Goal: Task Accomplishment & Management: Manage account settings

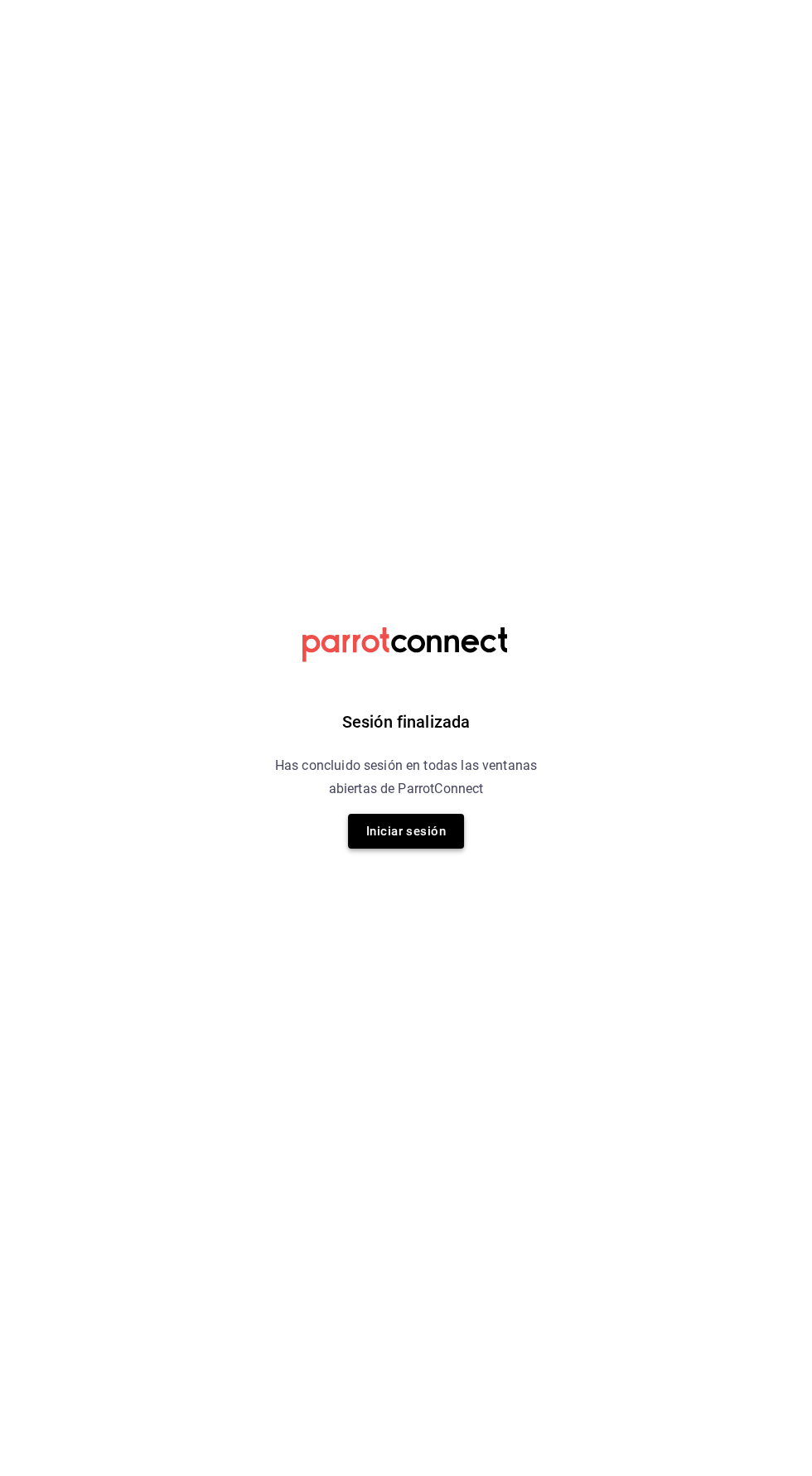
click at [424, 832] on button "Iniciar sesión" at bounding box center [405, 831] width 116 height 35
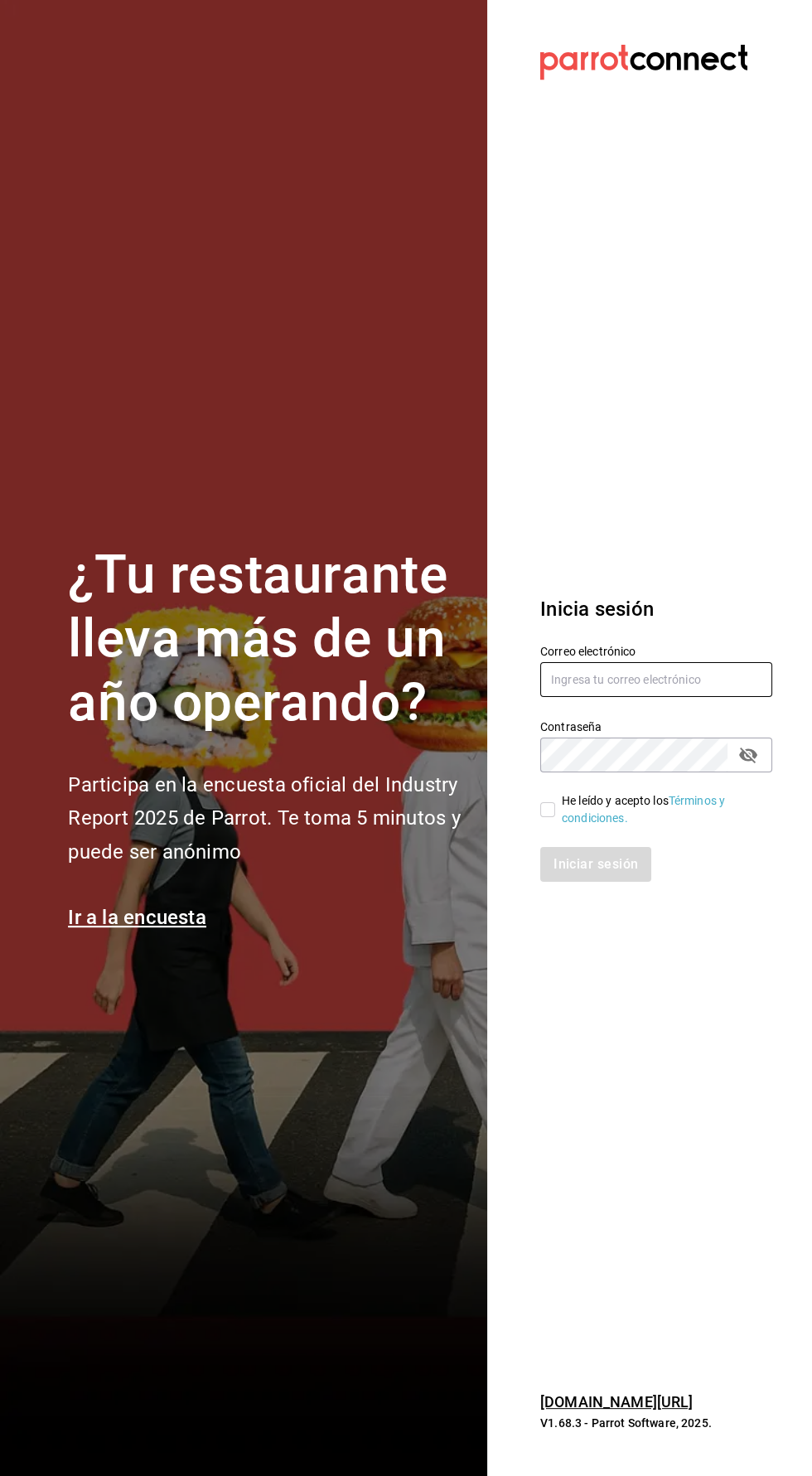
click at [608, 697] on input "text" at bounding box center [656, 679] width 232 height 35
type input "multiuser@adamanta.com"
click at [544, 817] on input "He leído y acepto los Términos y condiciones." at bounding box center [548, 809] width 15 height 15
checkbox input "true"
click at [600, 881] on button "Iniciar sesión" at bounding box center [596, 864] width 112 height 35
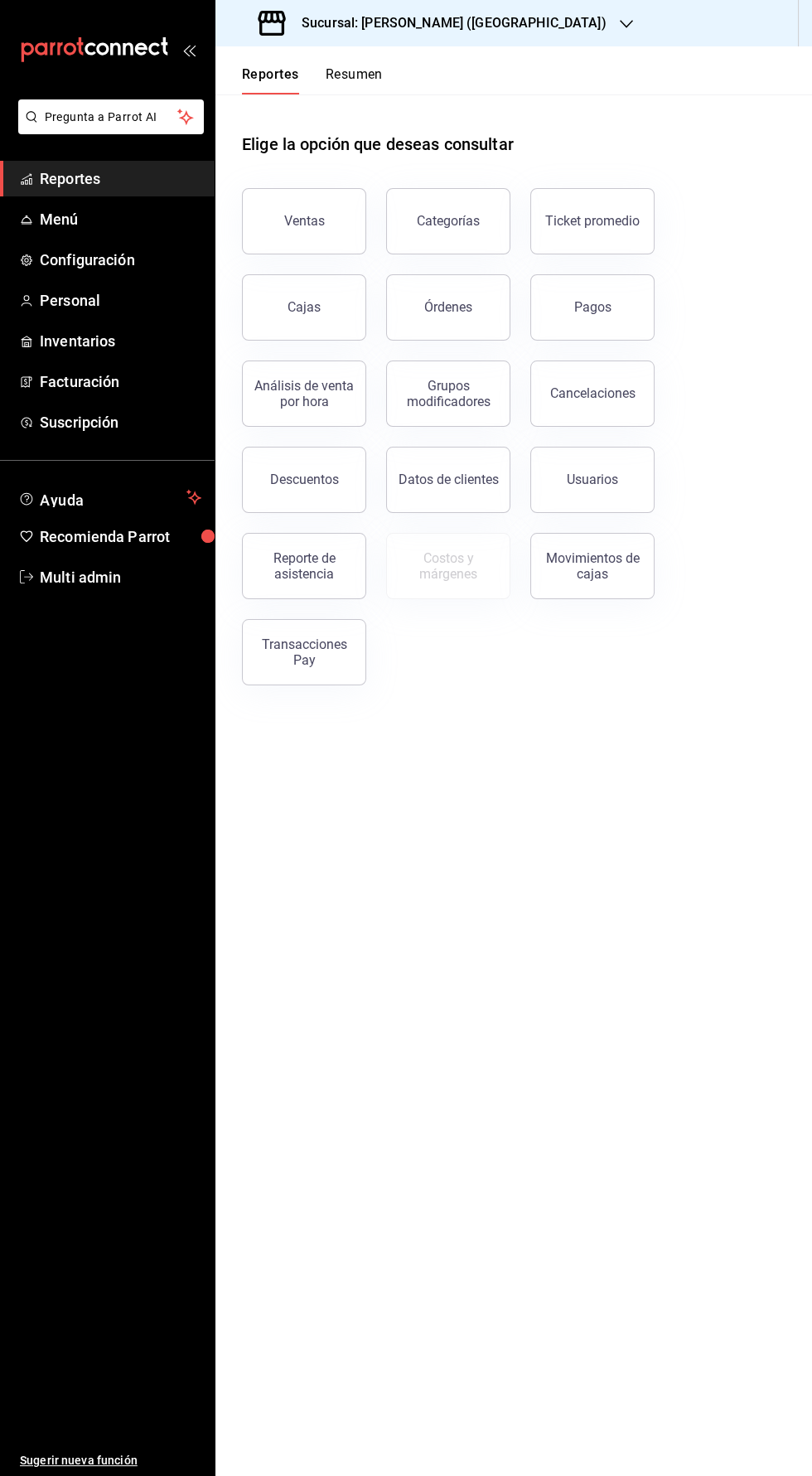
click at [351, 15] on h3 "Sucursal: [PERSON_NAME] ([GEOGRAPHIC_DATA])" at bounding box center [447, 24] width 318 height 20
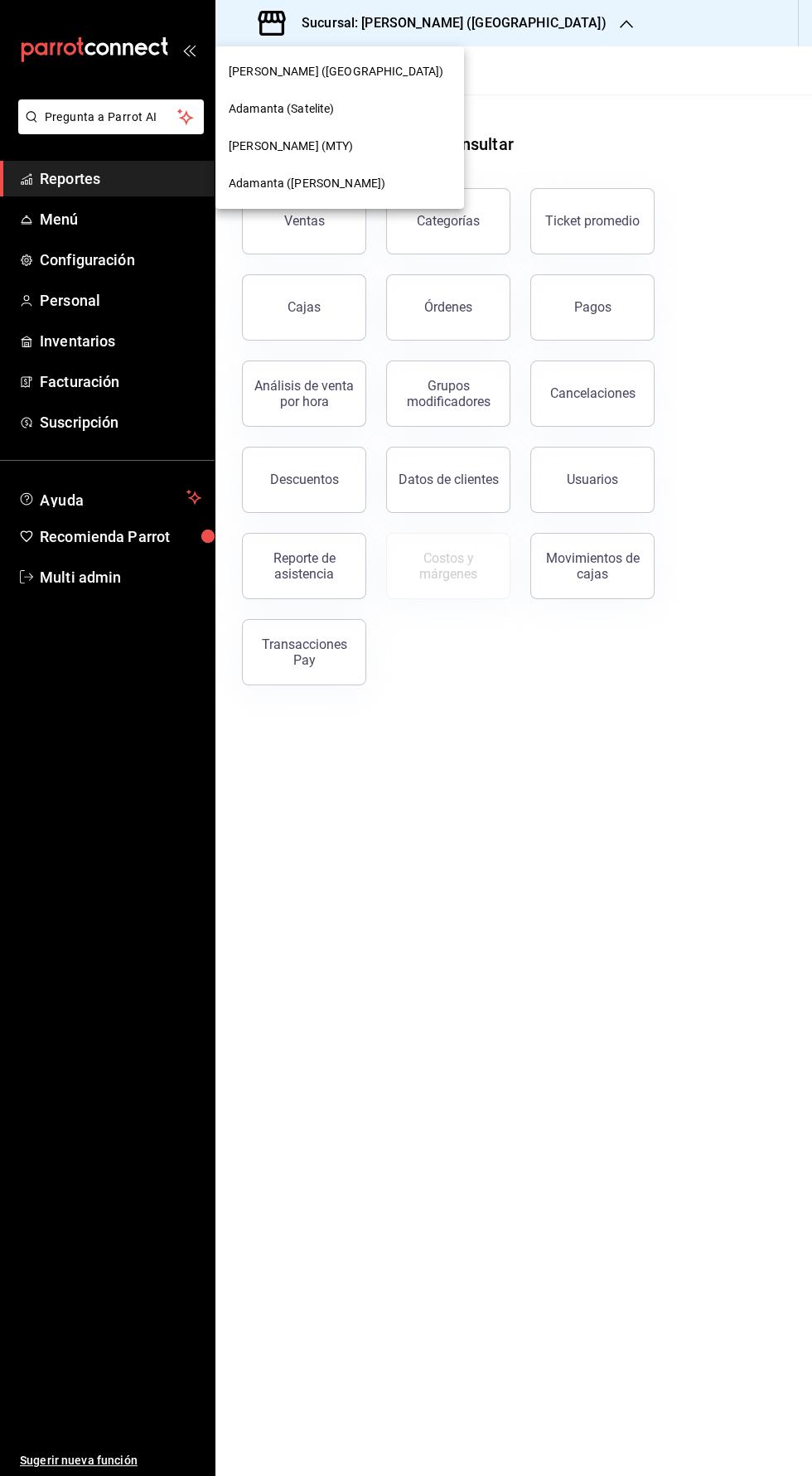
click at [233, 145] on span "[PERSON_NAME] (MTY)" at bounding box center [291, 146] width 125 height 18
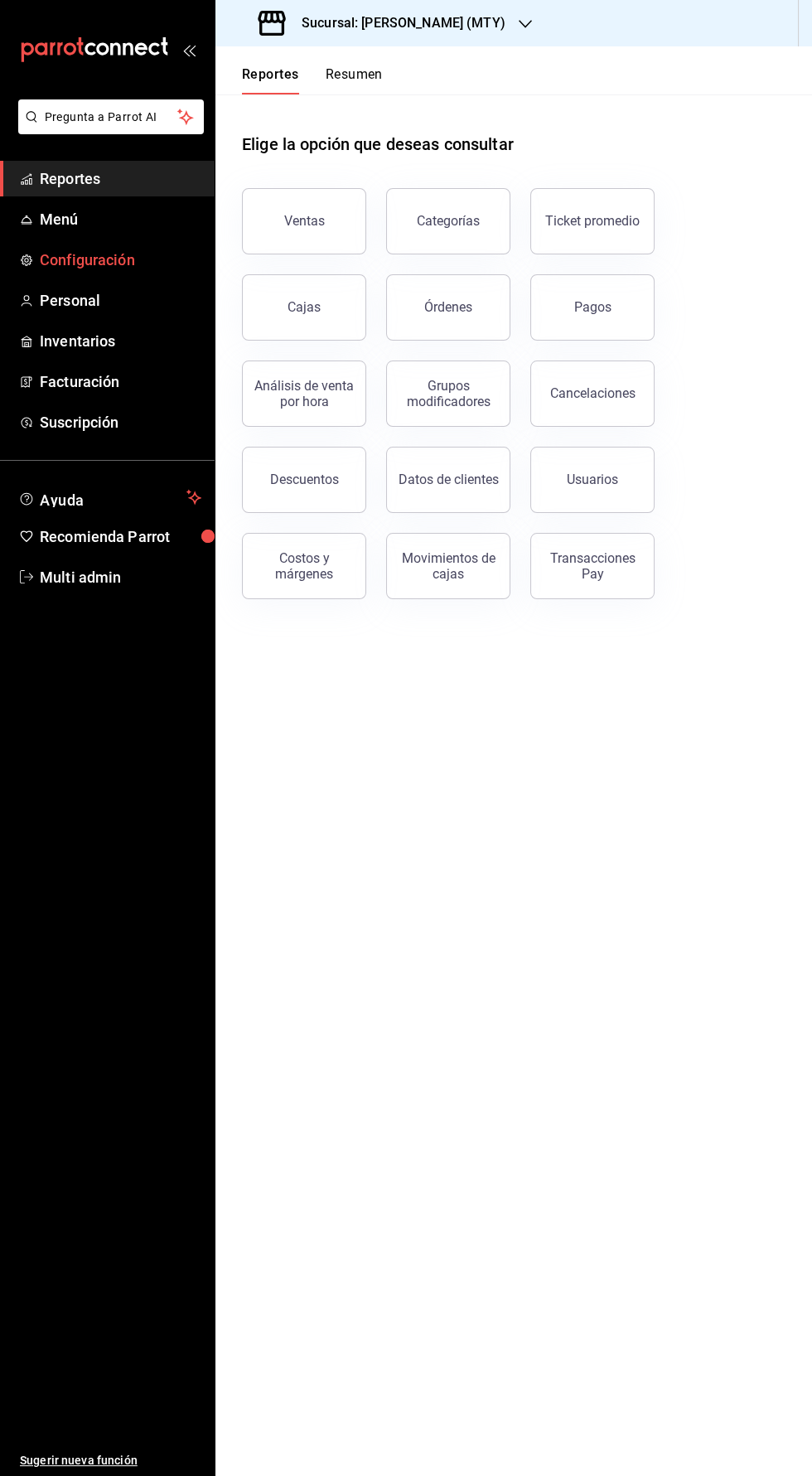
click at [60, 262] on span "Configuración" at bounding box center [120, 260] width 162 height 22
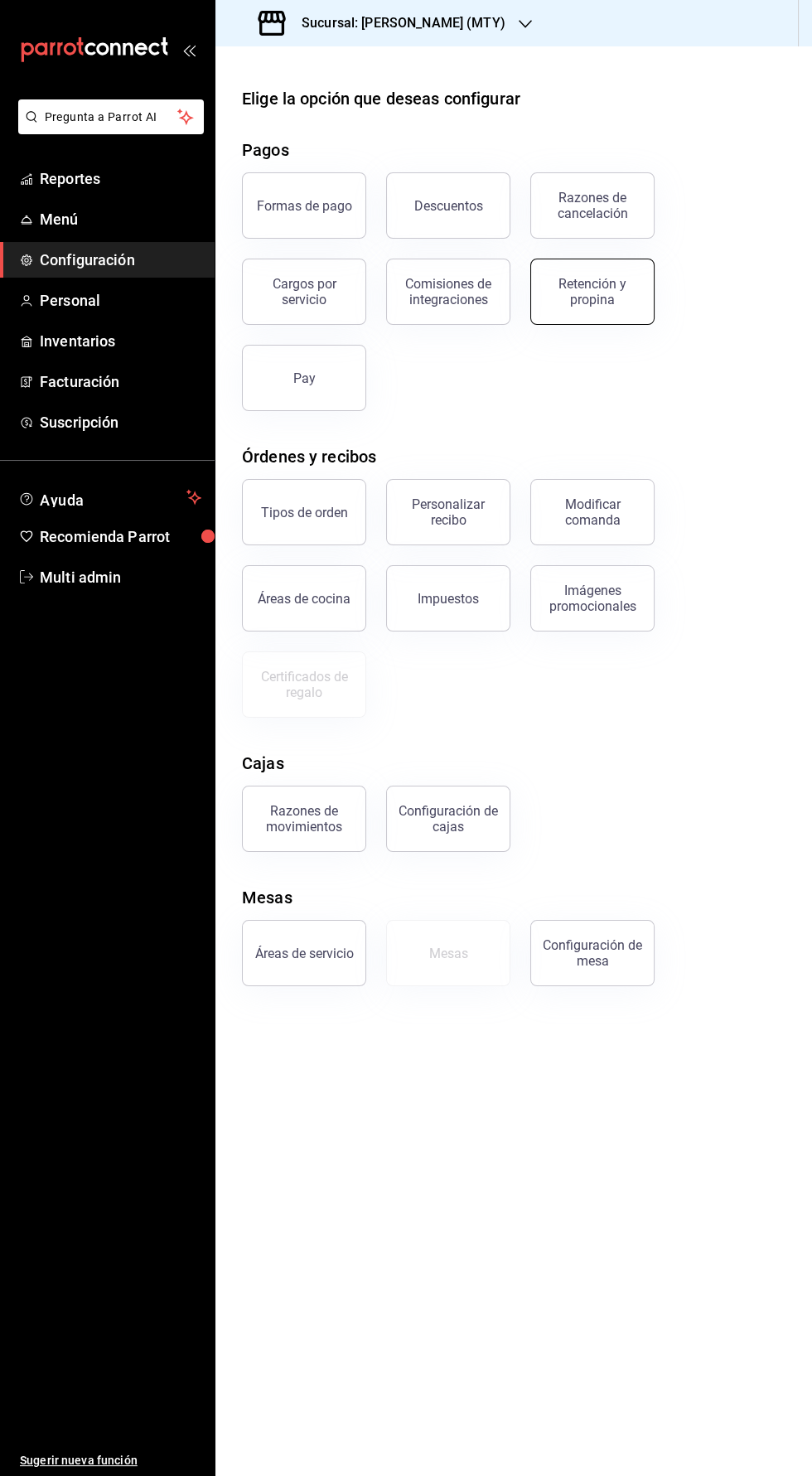
click at [630, 280] on div "Retención y propina" at bounding box center [592, 291] width 102 height 31
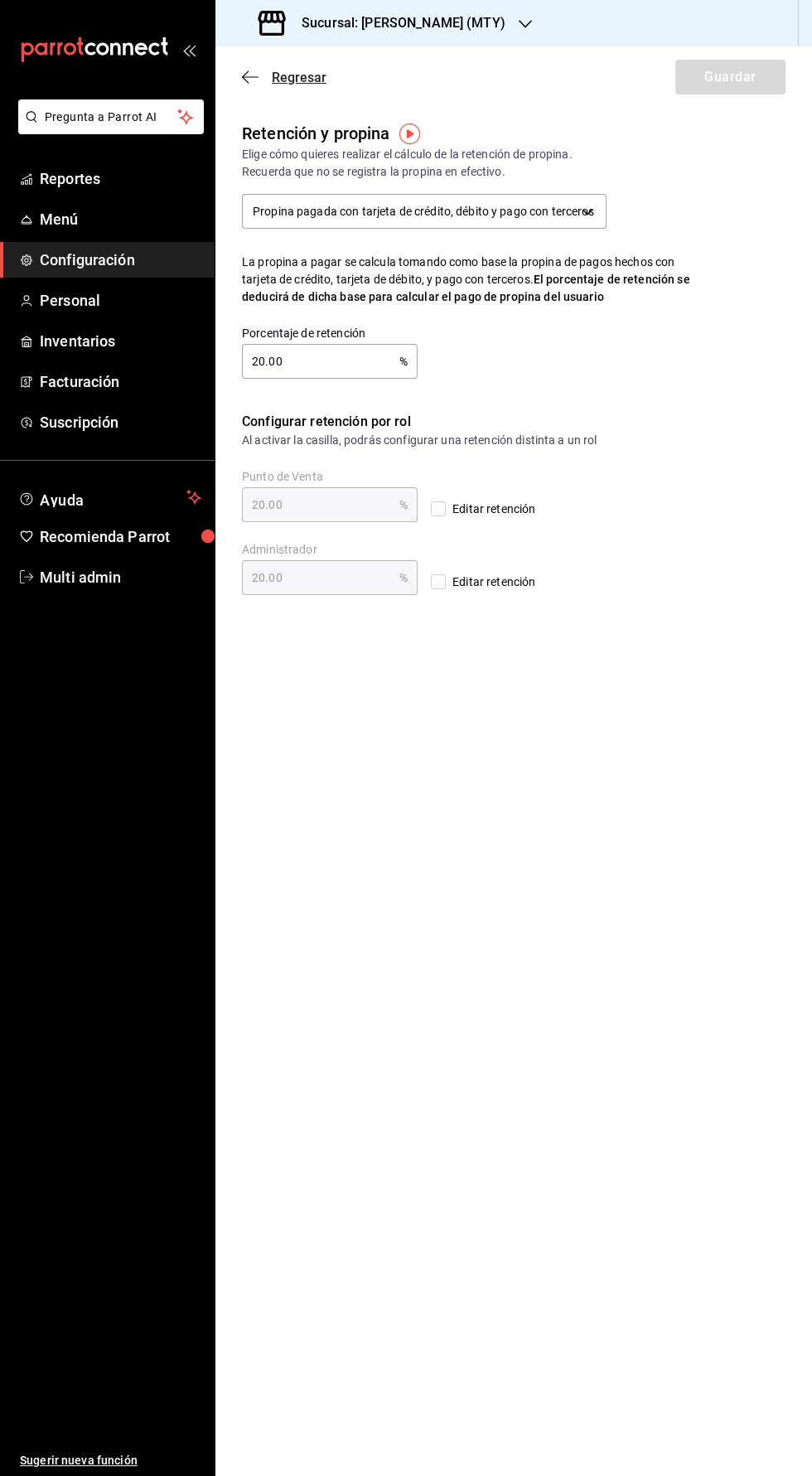
click at [245, 75] on icon "button" at bounding box center [250, 77] width 17 height 15
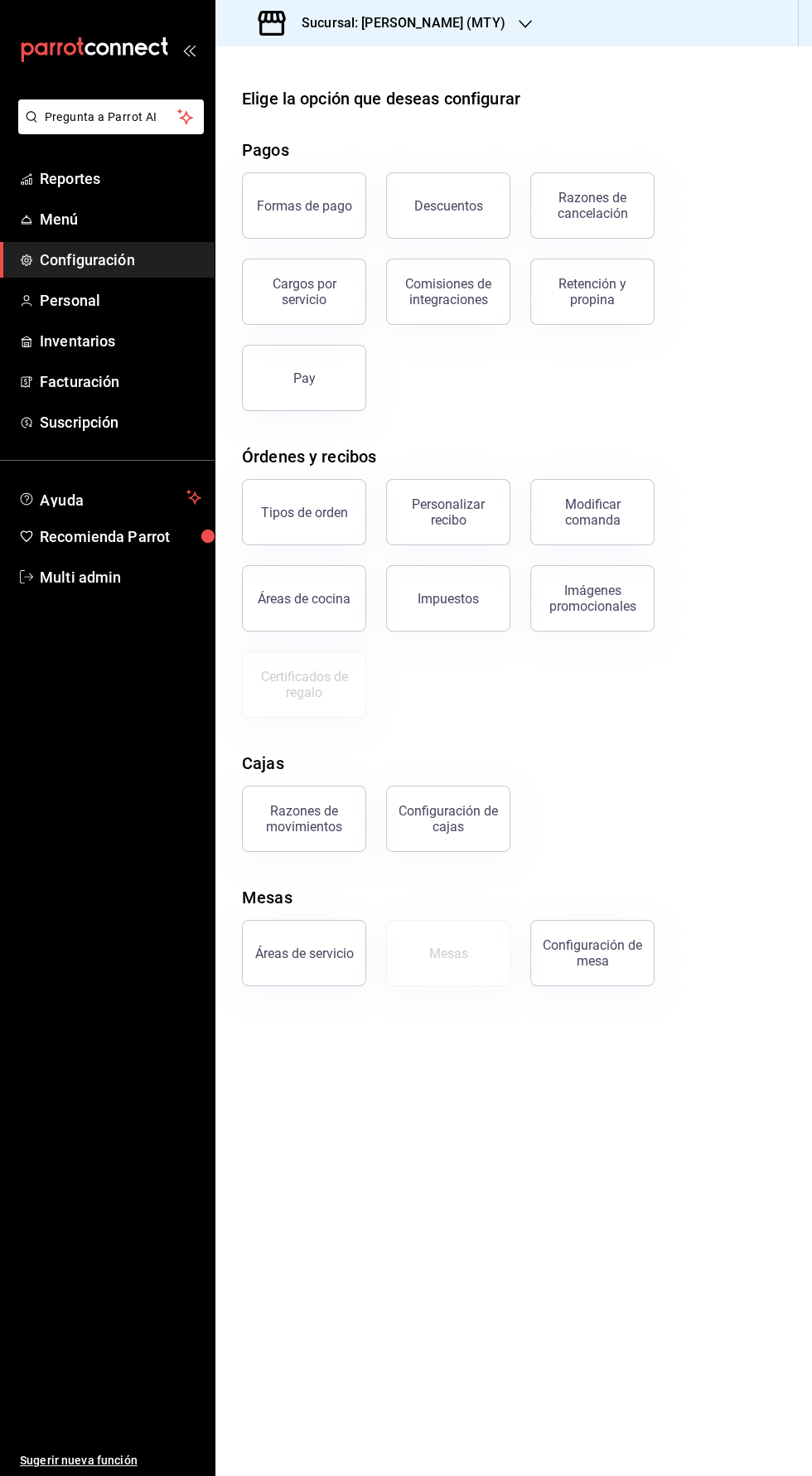
click at [348, 30] on h3 "Sucursal: [PERSON_NAME] (MTY)" at bounding box center [397, 24] width 217 height 20
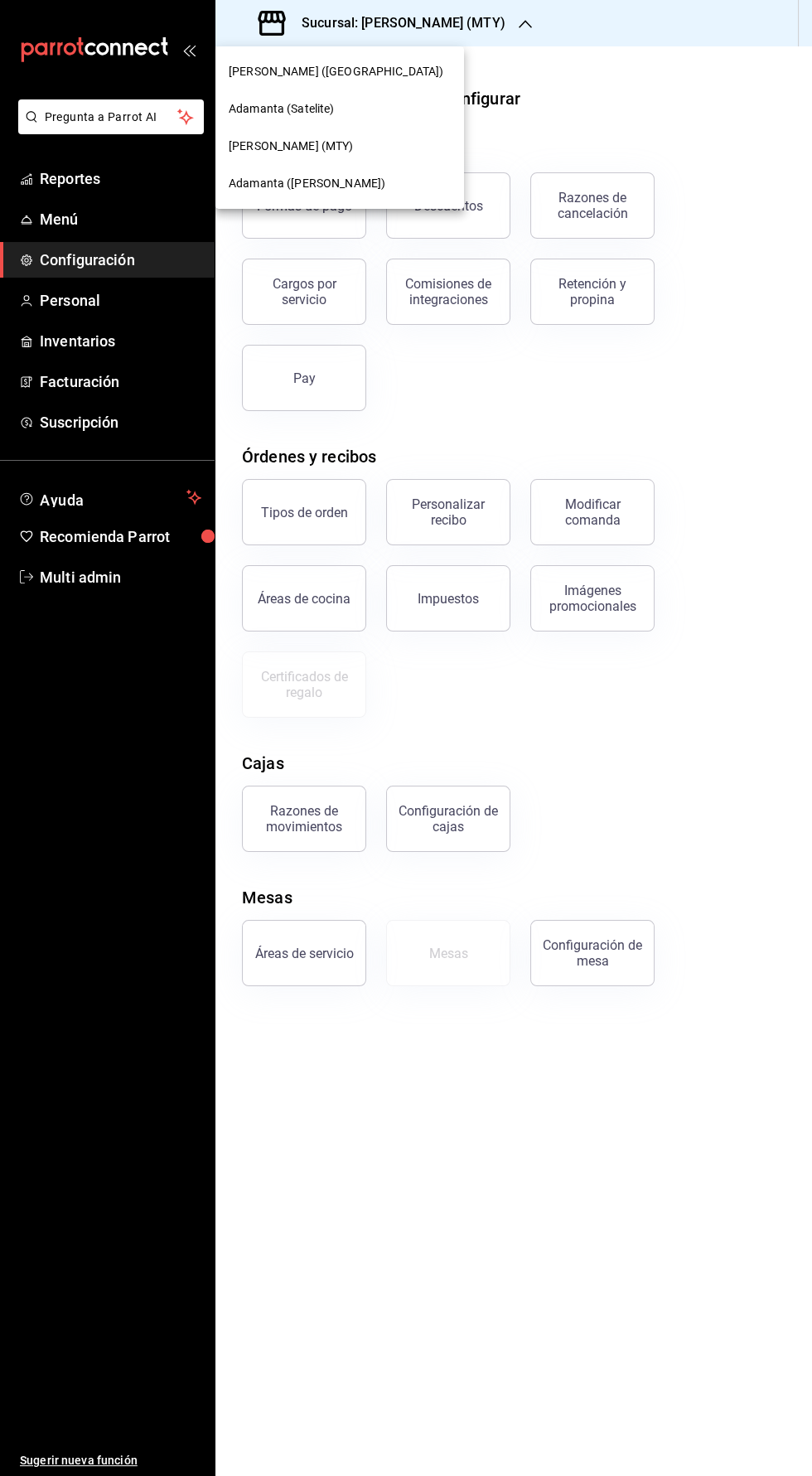
click at [269, 62] on div "[PERSON_NAME] ([GEOGRAPHIC_DATA])" at bounding box center [340, 72] width 249 height 37
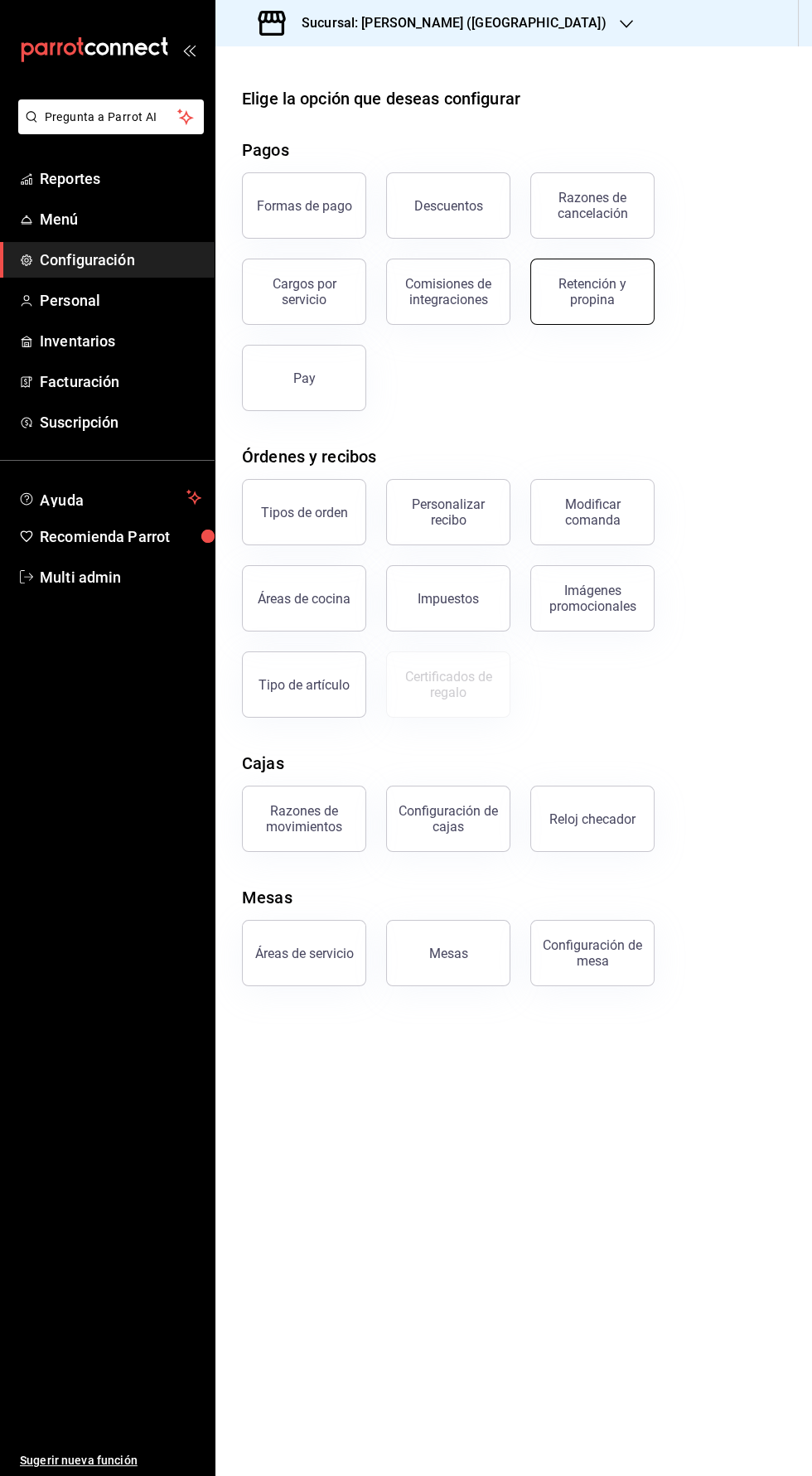
click at [624, 311] on button "Retención y propina" at bounding box center [592, 292] width 124 height 66
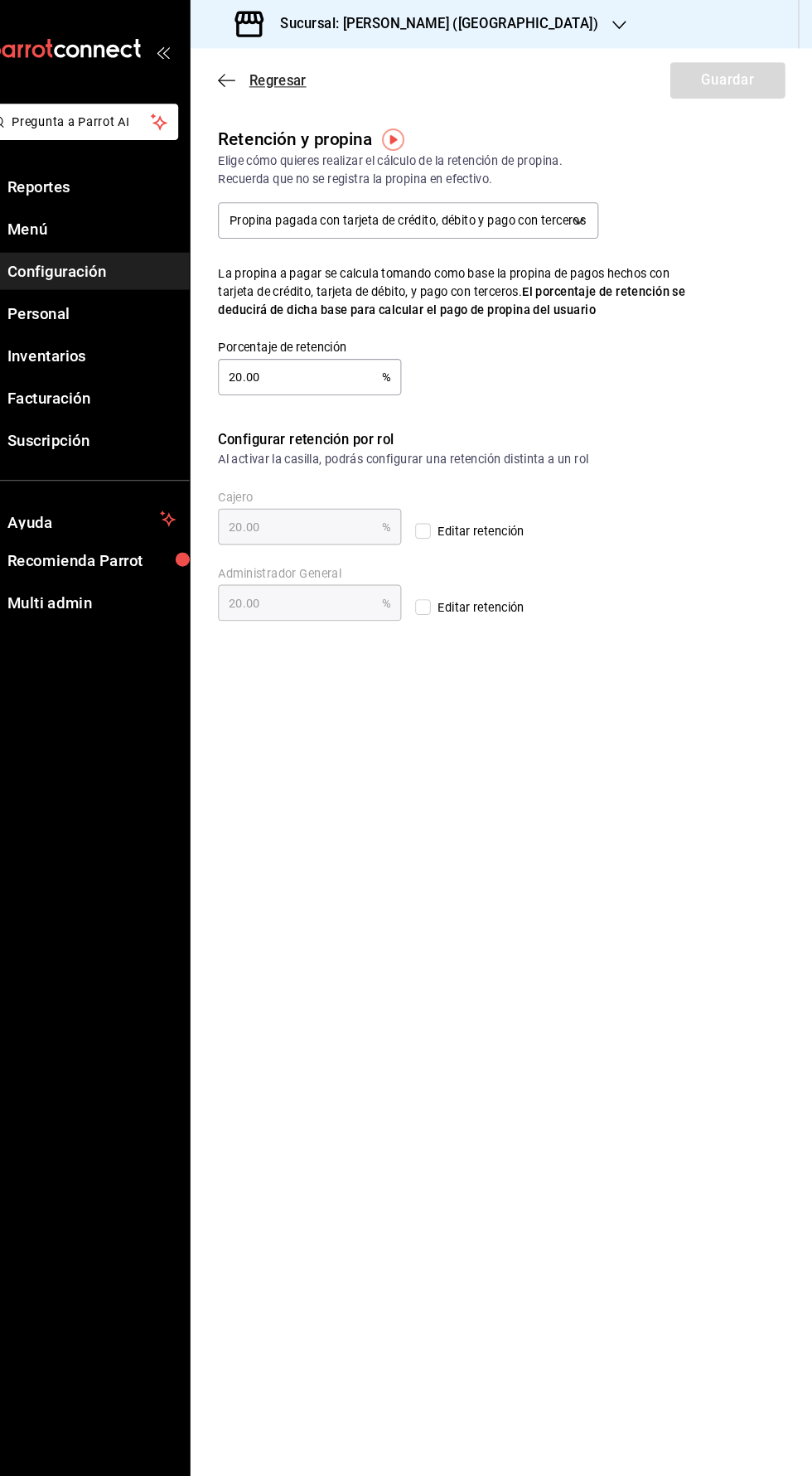
click at [245, 76] on icon "button" at bounding box center [250, 76] width 17 height 1
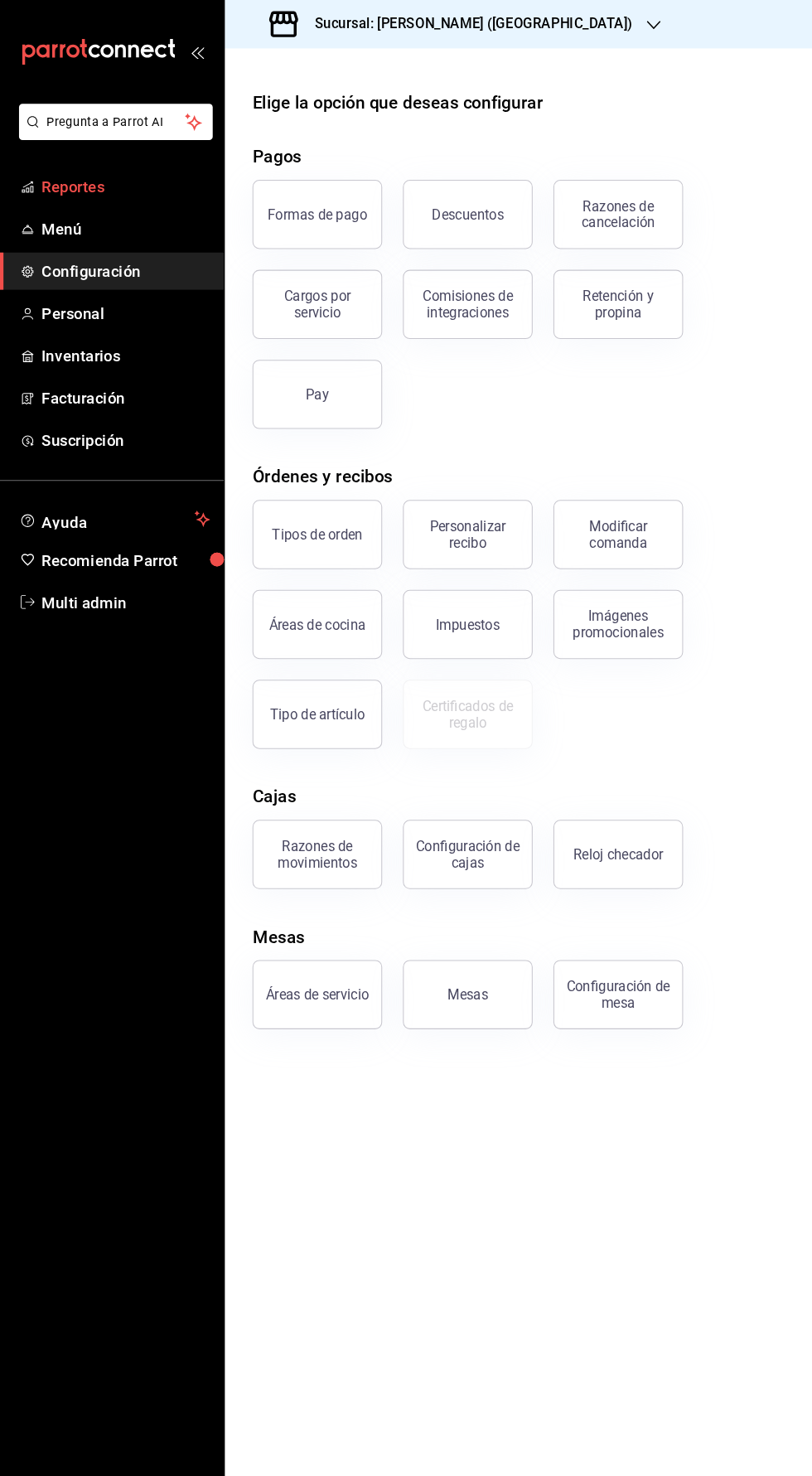
click at [51, 169] on span "Reportes" at bounding box center [120, 178] width 162 height 22
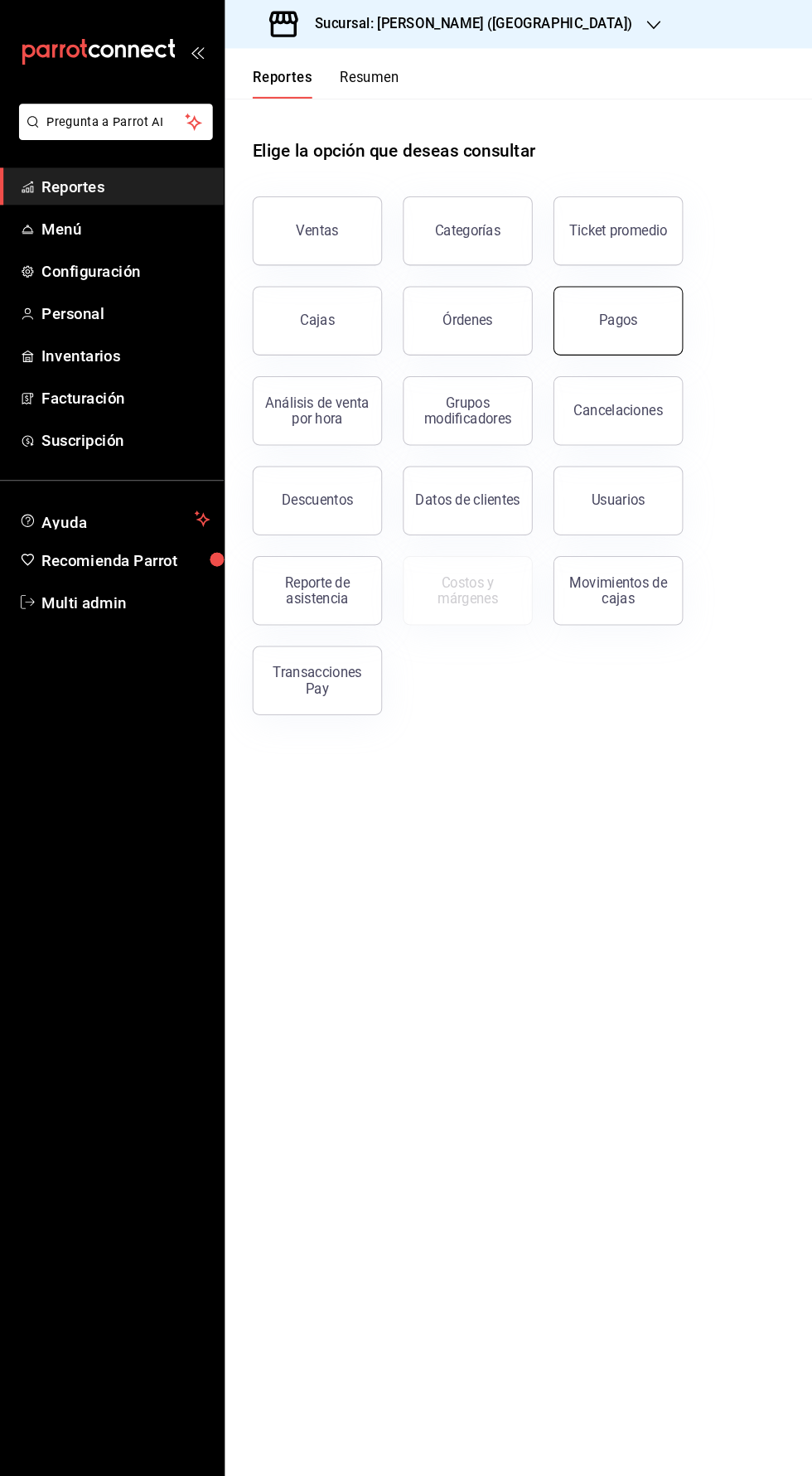
click at [606, 302] on div "Pagos" at bounding box center [593, 307] width 37 height 16
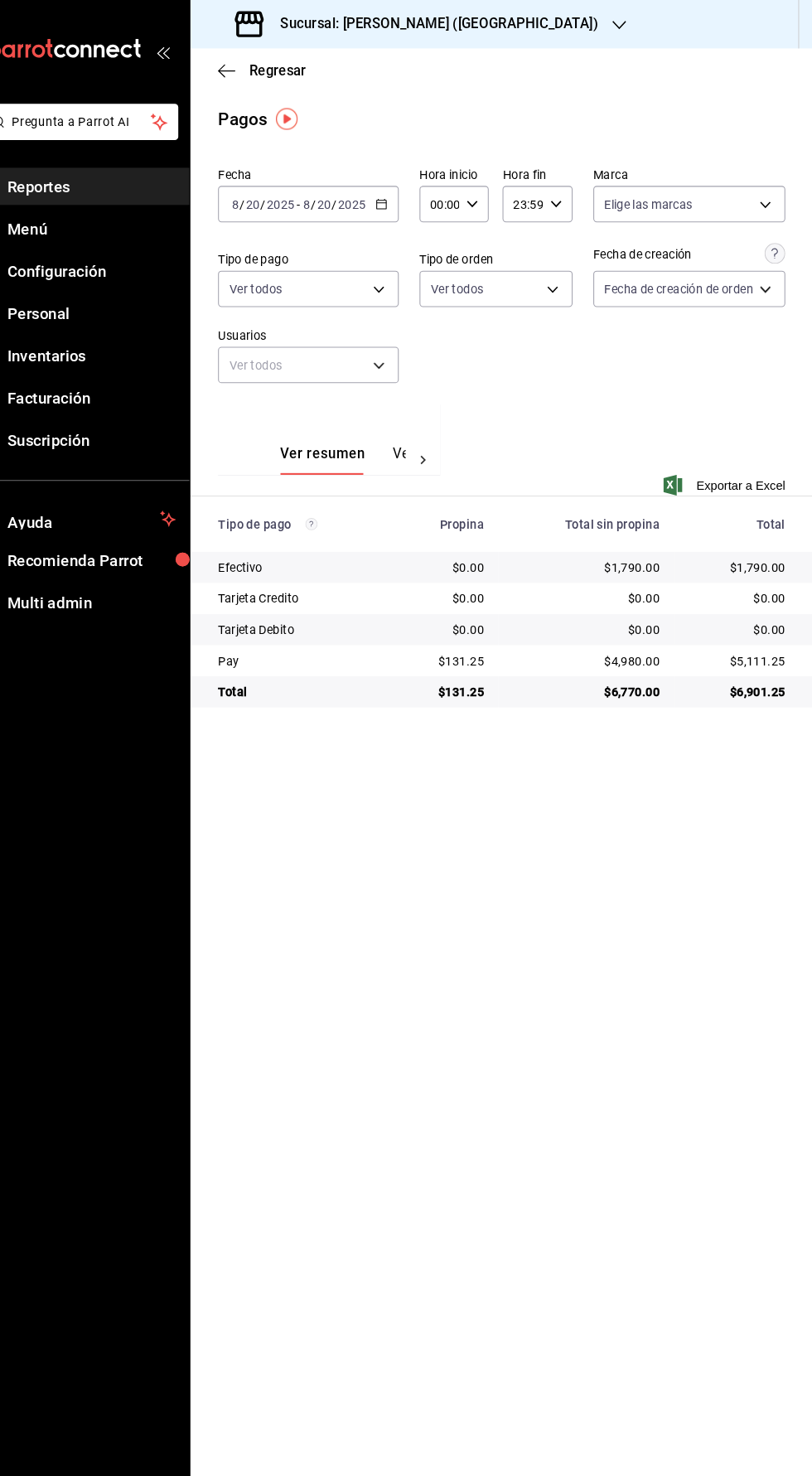
click at [411, 440] on button "Ver pagos" at bounding box center [440, 441] width 62 height 28
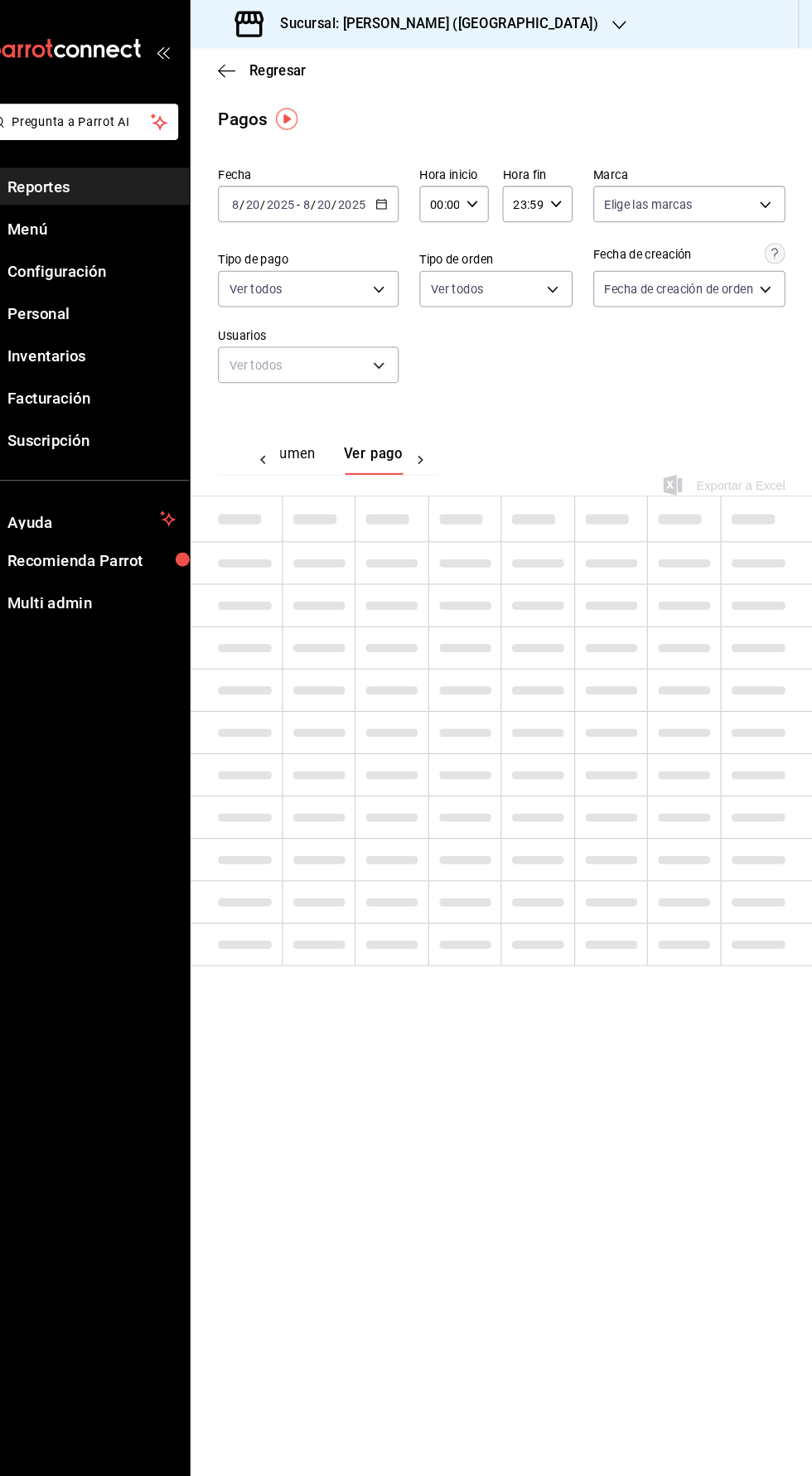
scroll to position [0, 49]
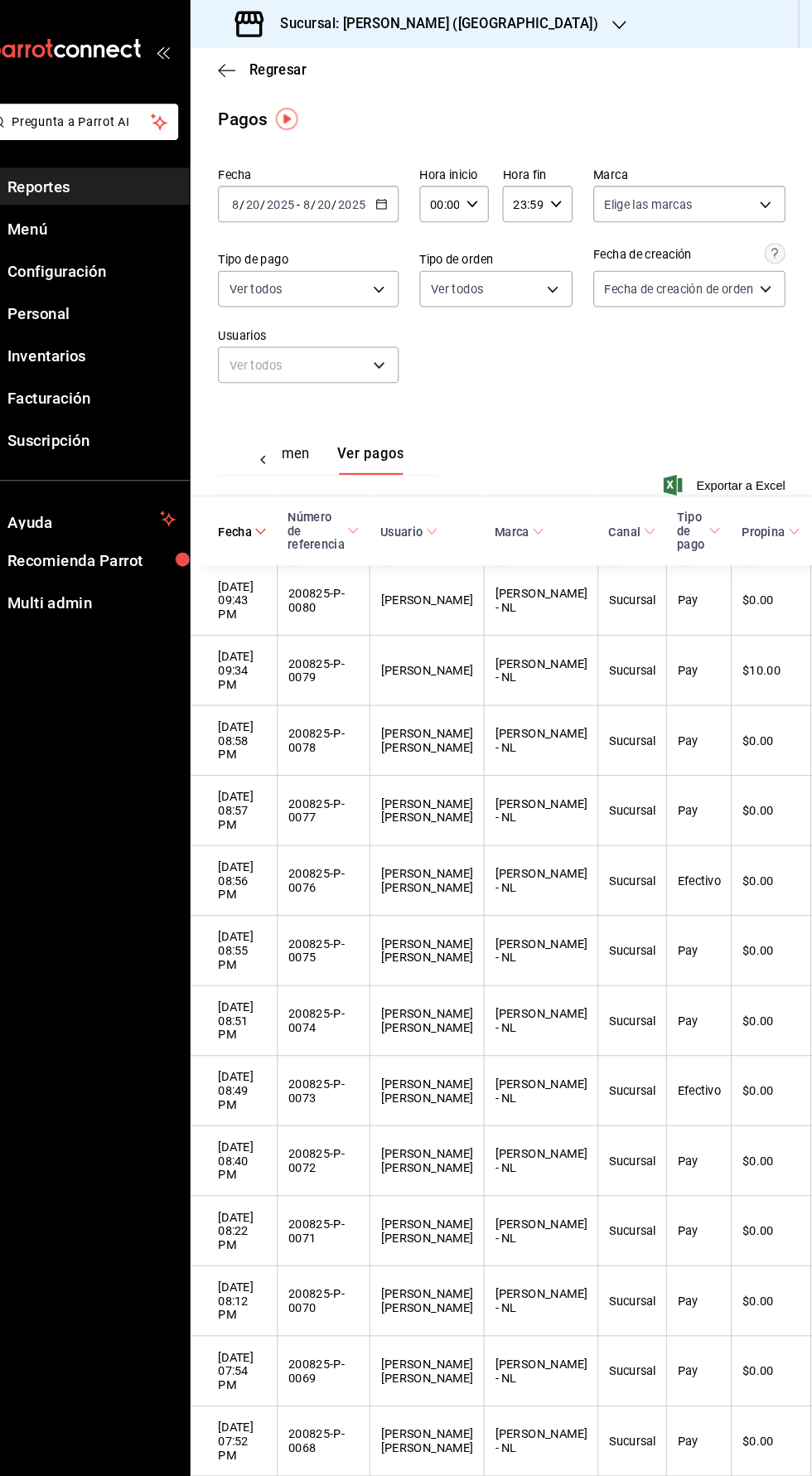
click at [306, 436] on button "Ver resumen" at bounding box center [291, 441] width 77 height 28
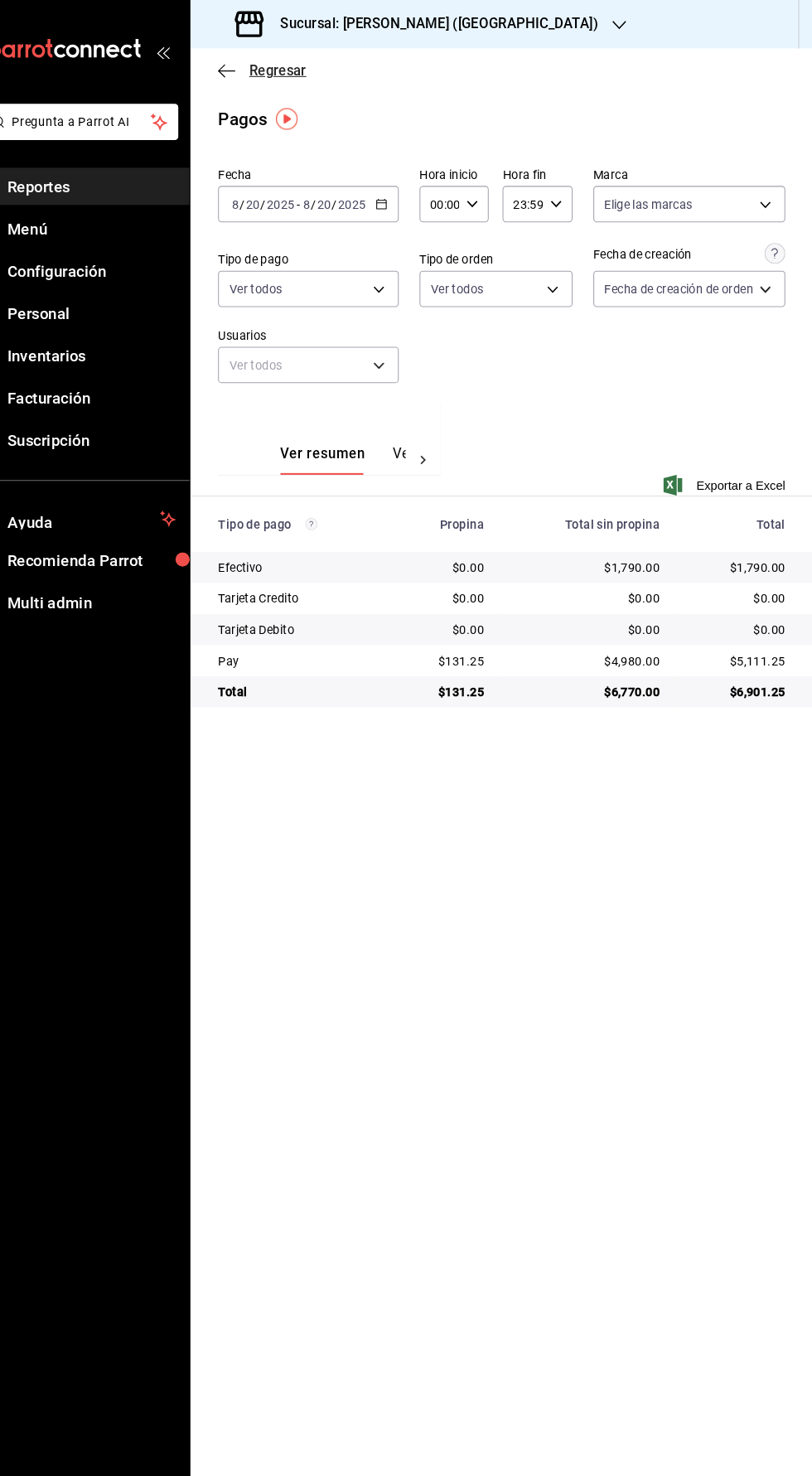
click at [248, 64] on icon "button" at bounding box center [250, 69] width 17 height 15
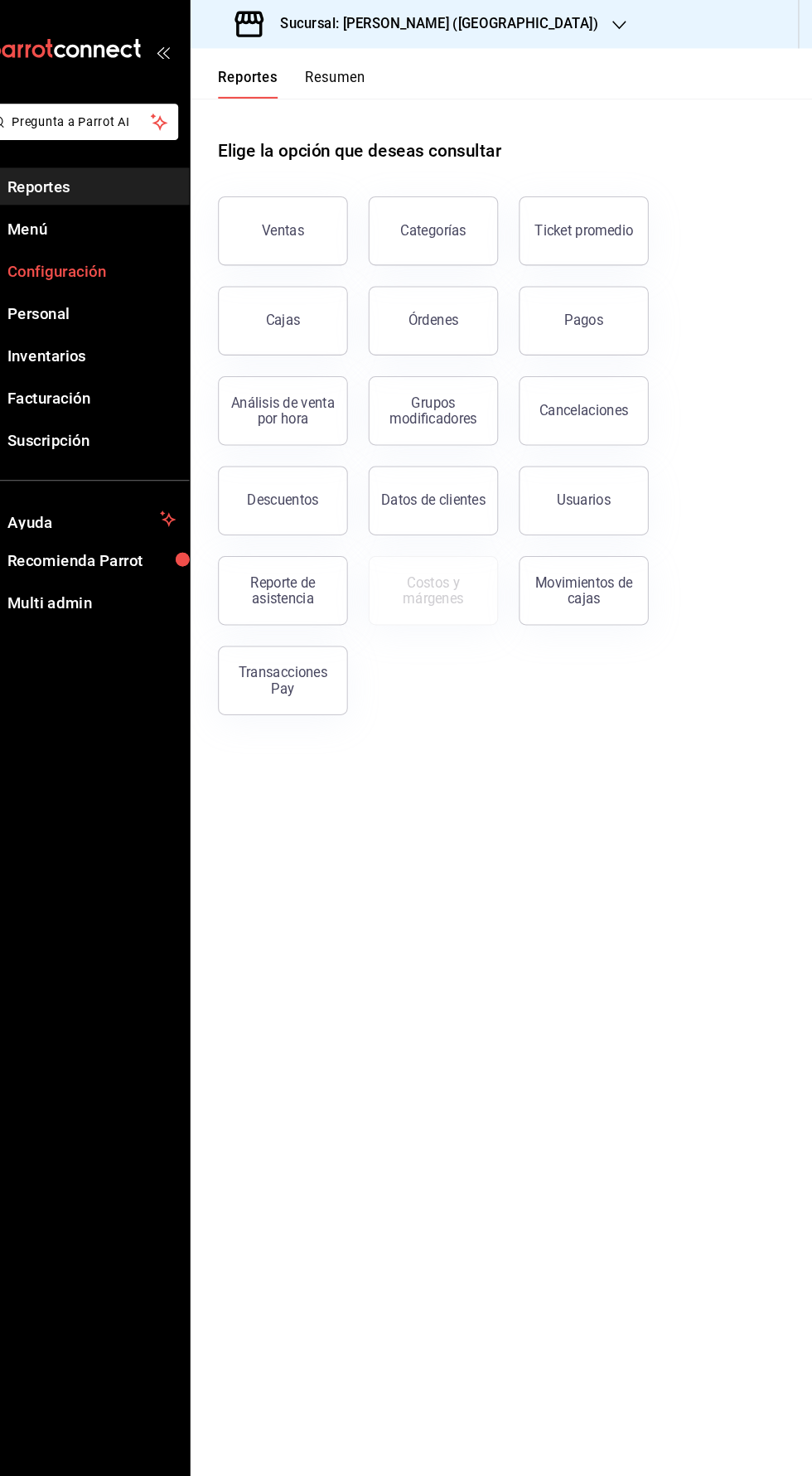
click at [67, 261] on span "Configuración" at bounding box center [120, 260] width 162 height 22
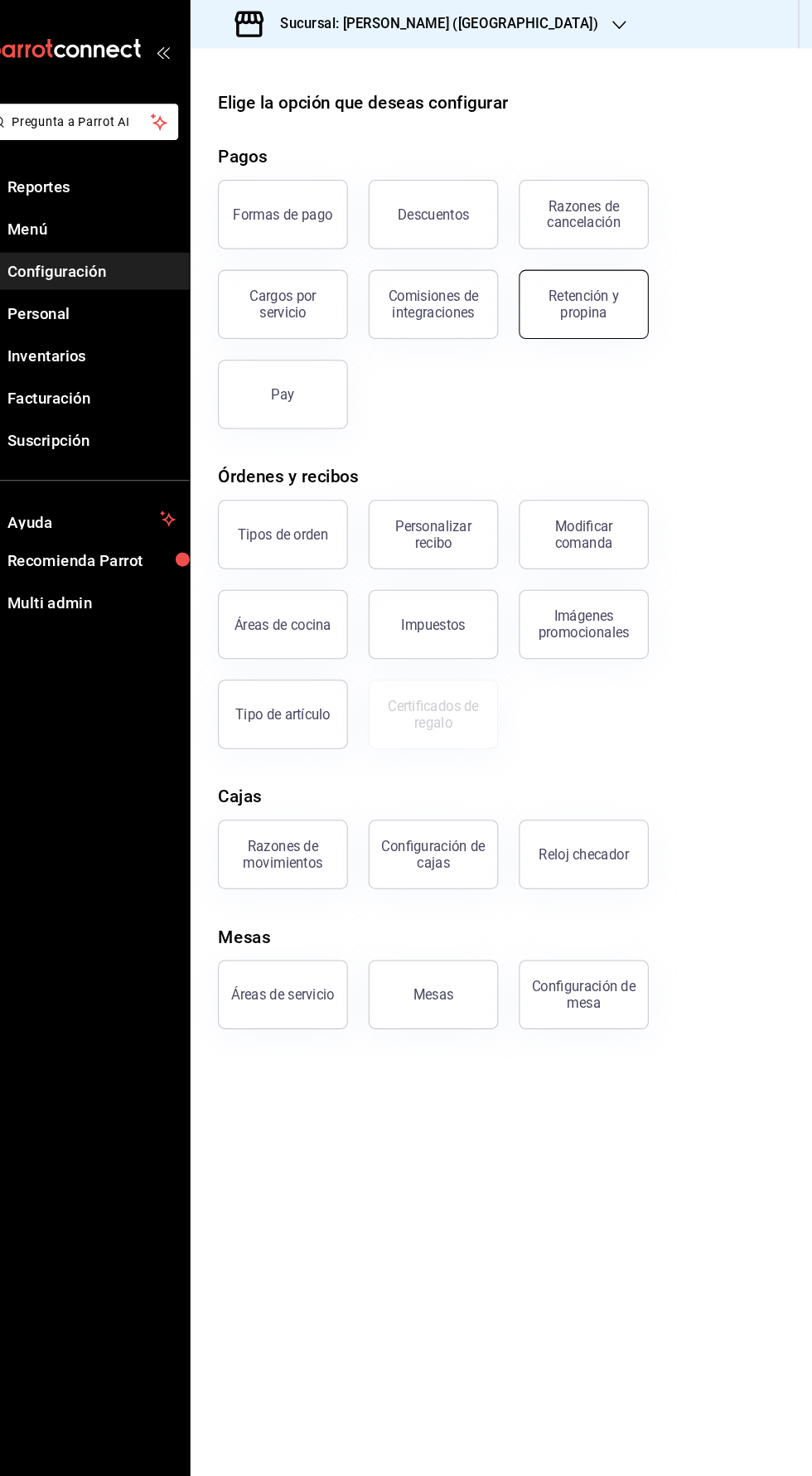
click at [626, 308] on button "Retención y propina" at bounding box center [592, 292] width 124 height 66
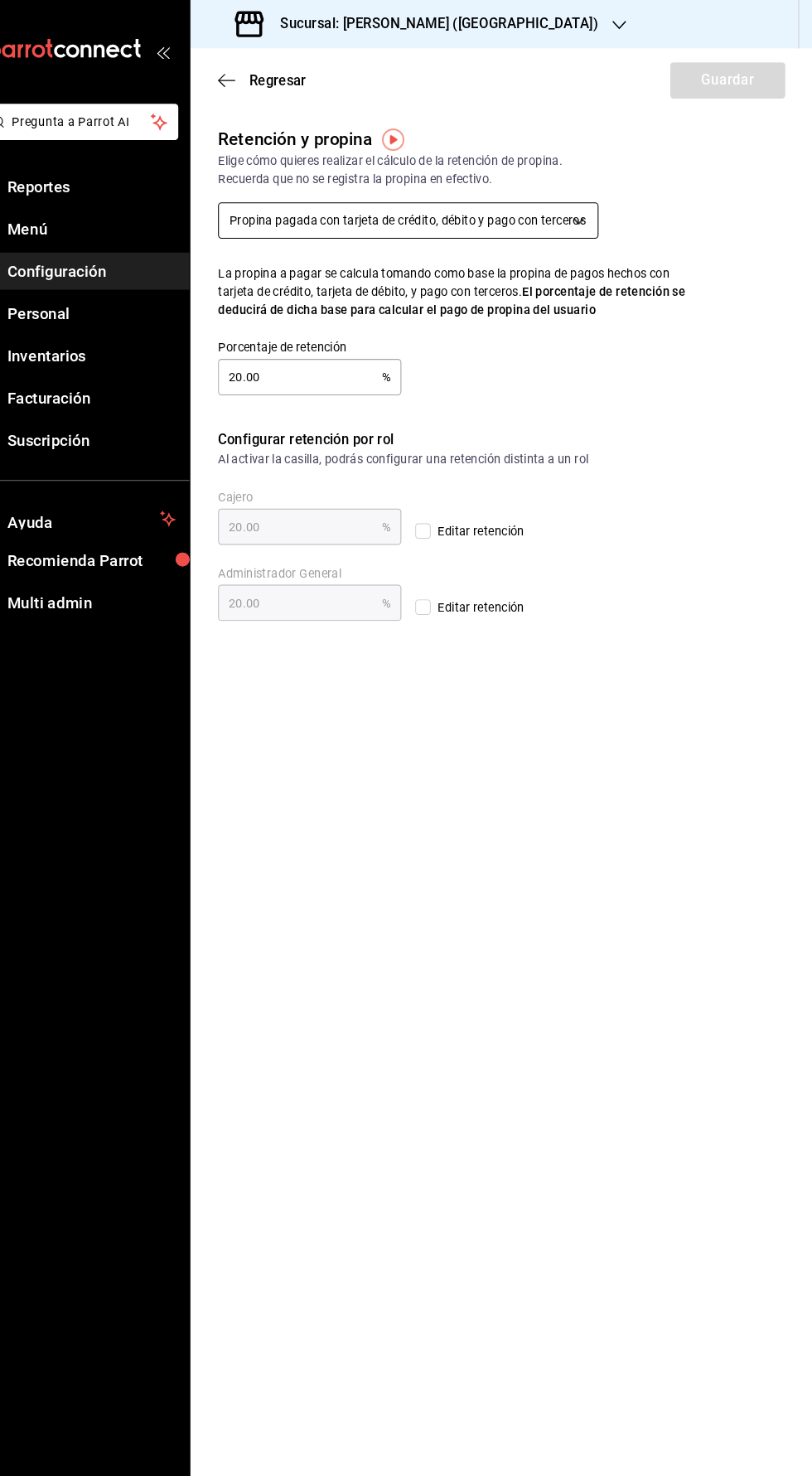
click at [564, 226] on body "Pregunta a Parrot AI Reportes Menú Configuración Personal Inventarios Facturaci…" at bounding box center [406, 738] width 812 height 1476
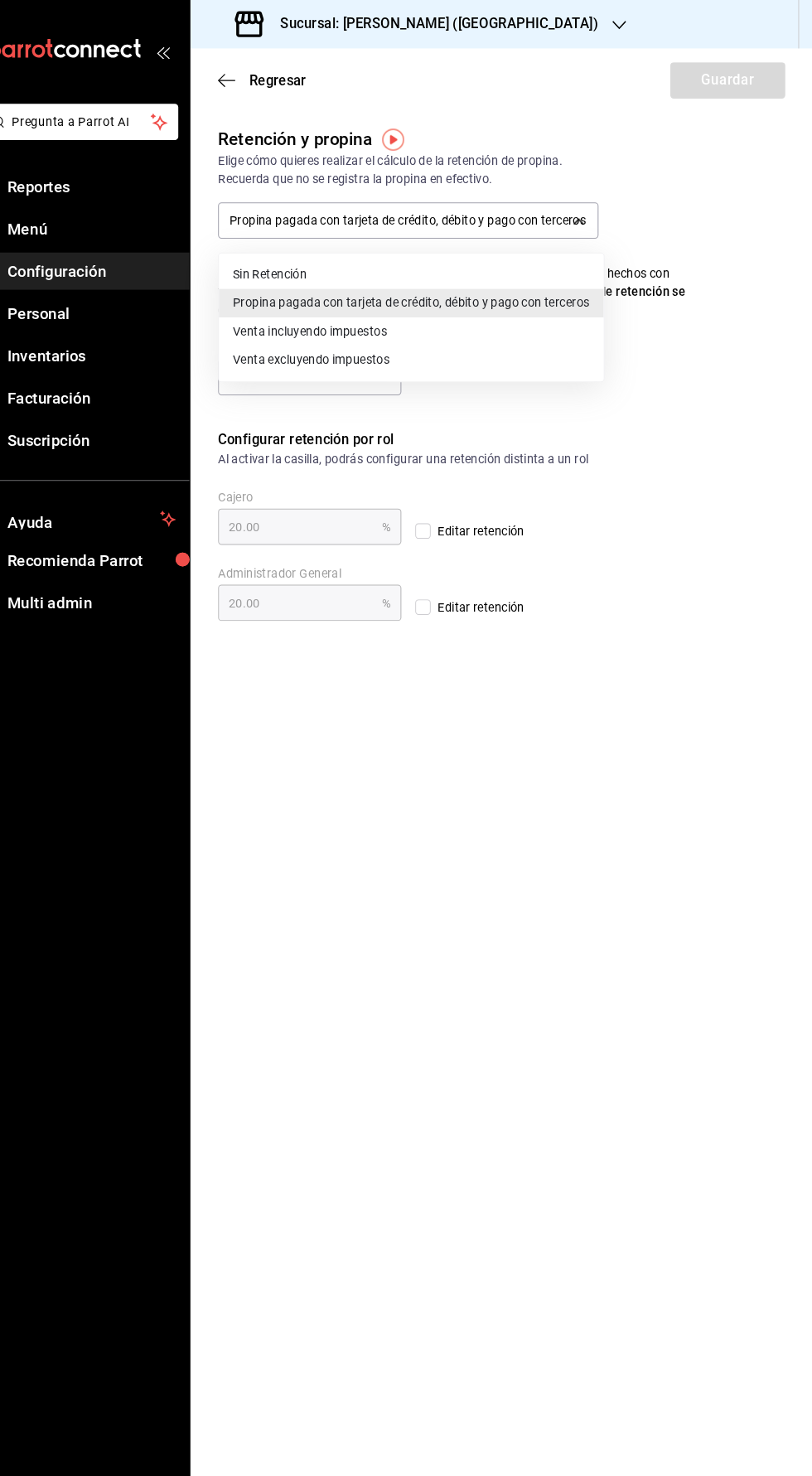
click at [747, 411] on div at bounding box center [406, 738] width 812 height 1476
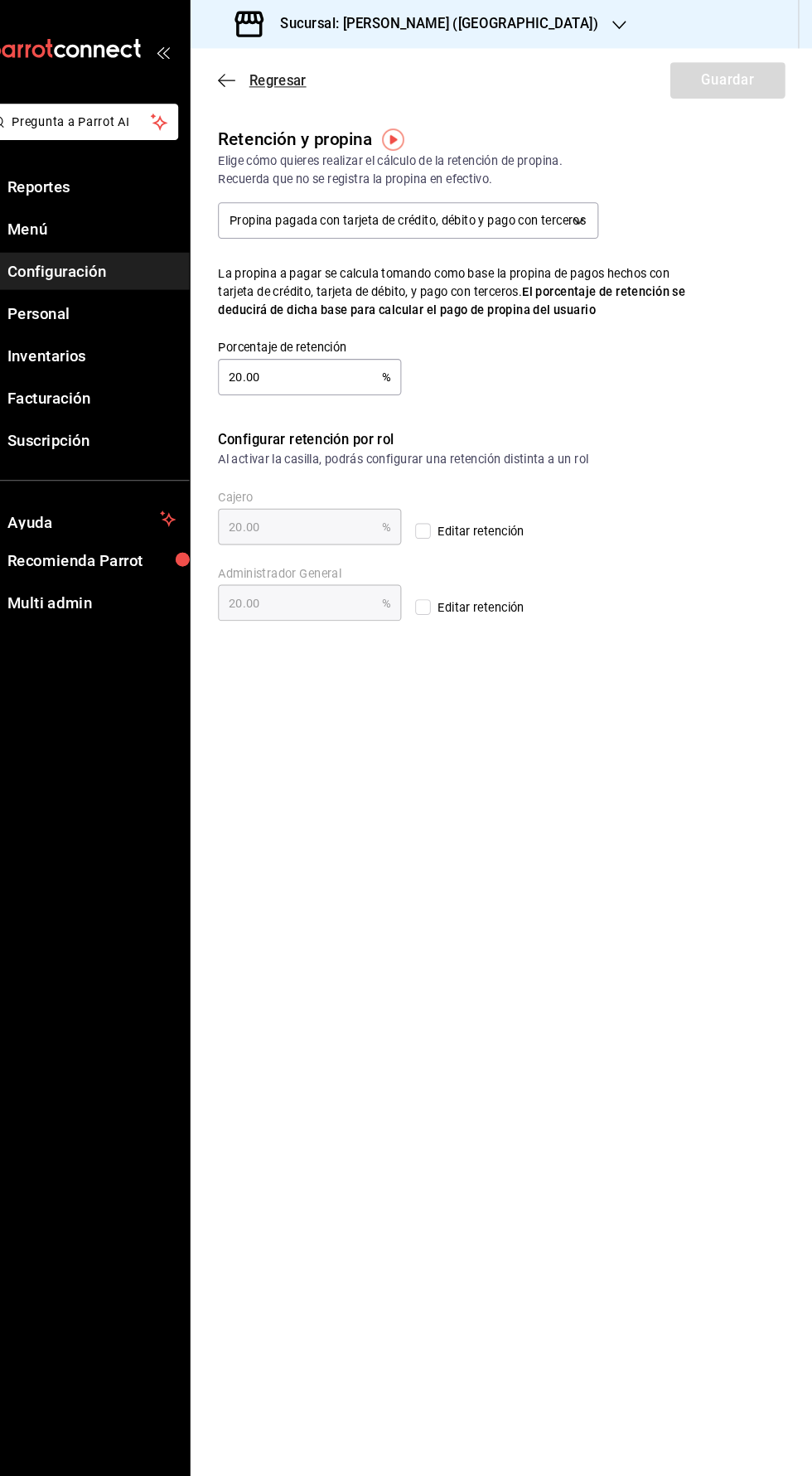
click at [245, 75] on icon "button" at bounding box center [250, 77] width 17 height 15
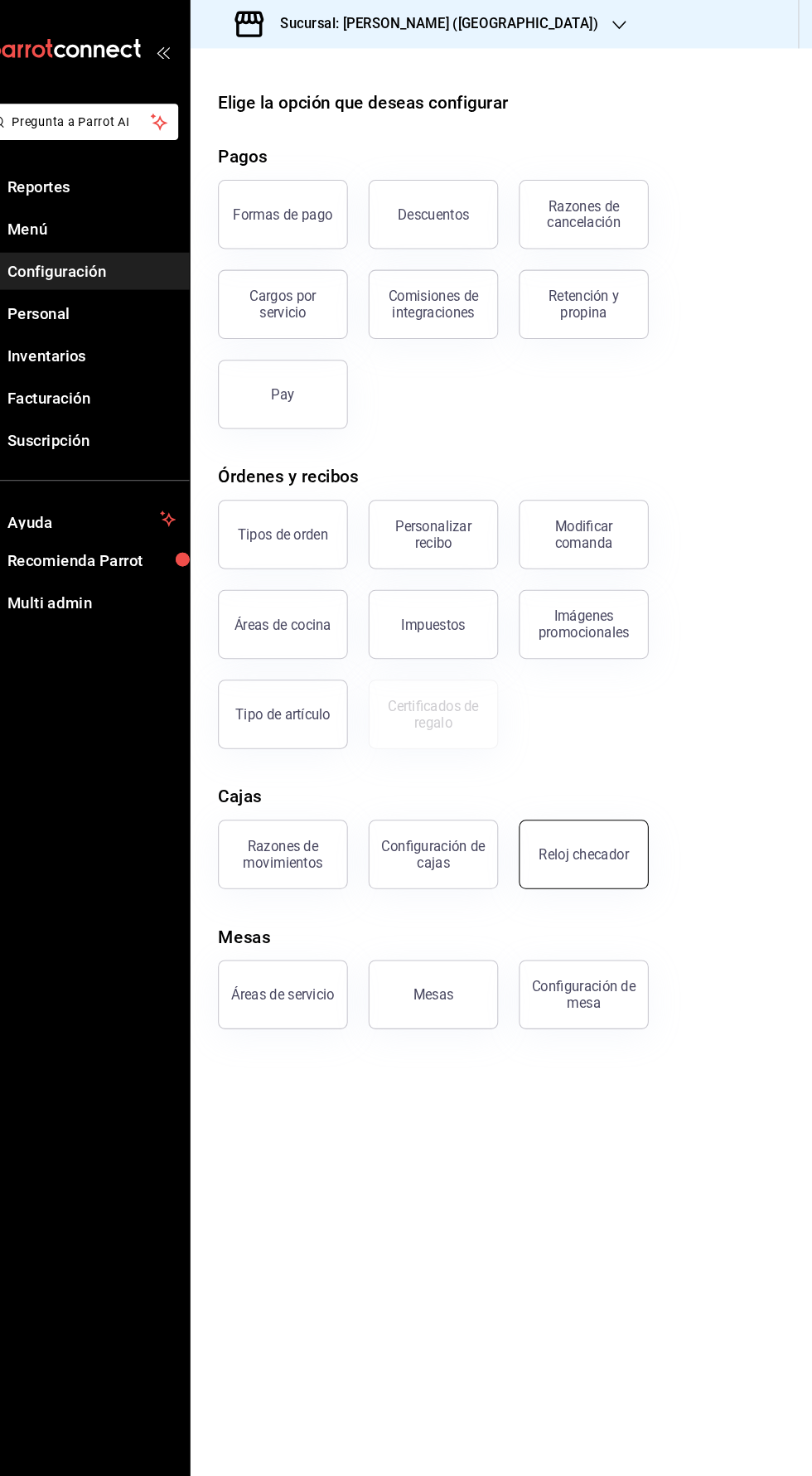
click at [593, 837] on button "Reloj checador" at bounding box center [592, 819] width 124 height 66
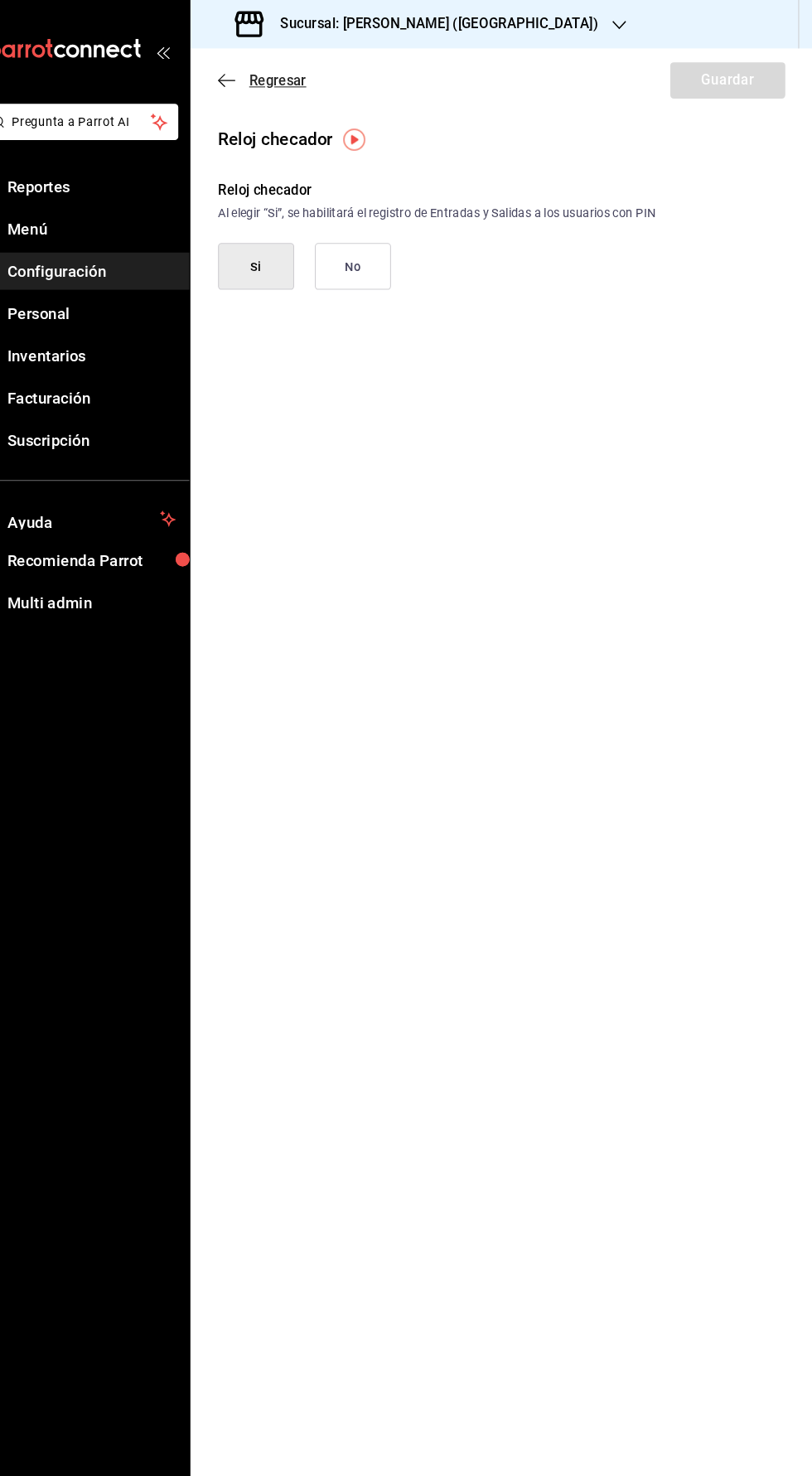
click at [242, 72] on icon "button" at bounding box center [250, 77] width 17 height 15
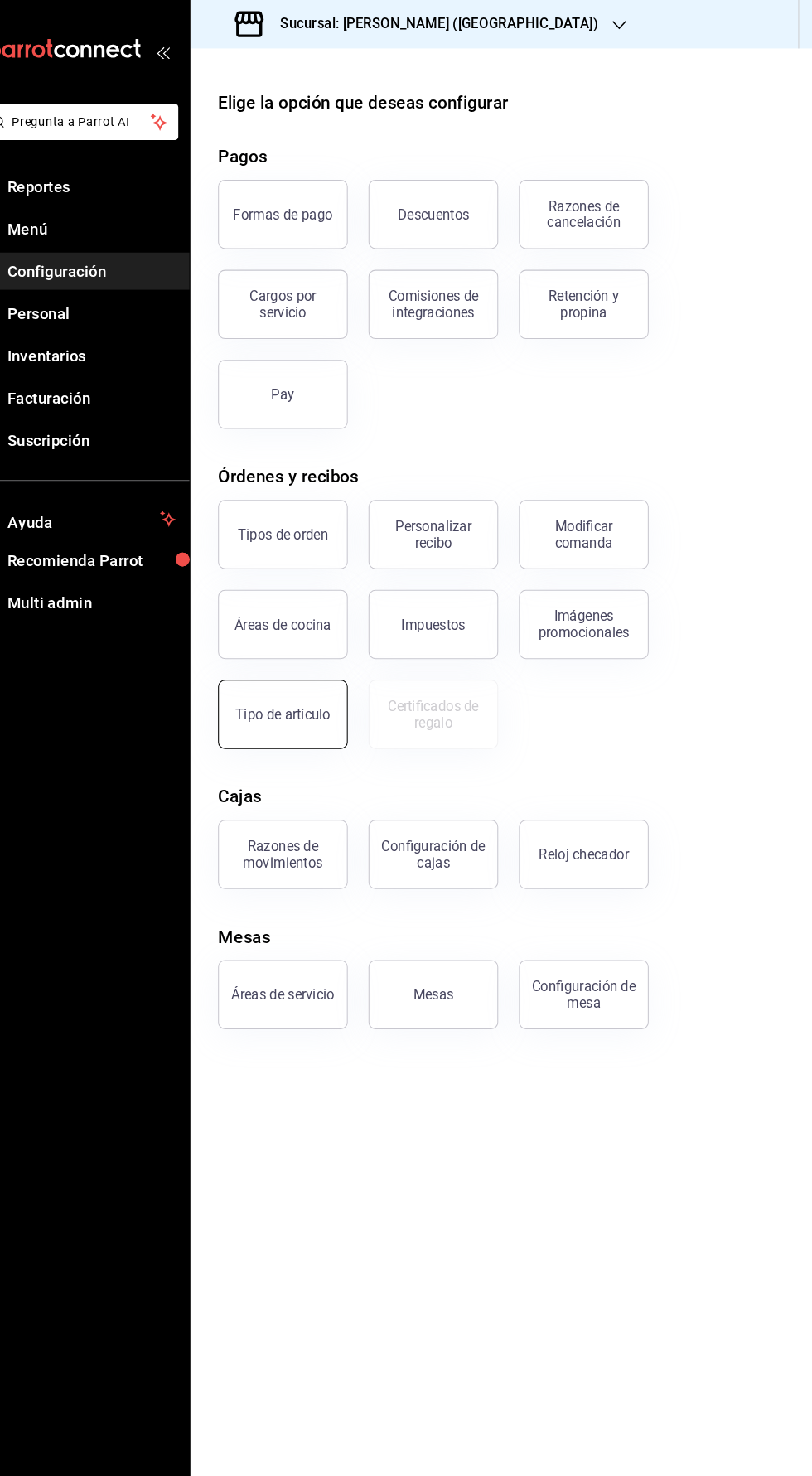
click at [294, 689] on div "Tipo de artículo" at bounding box center [304, 684] width 91 height 16
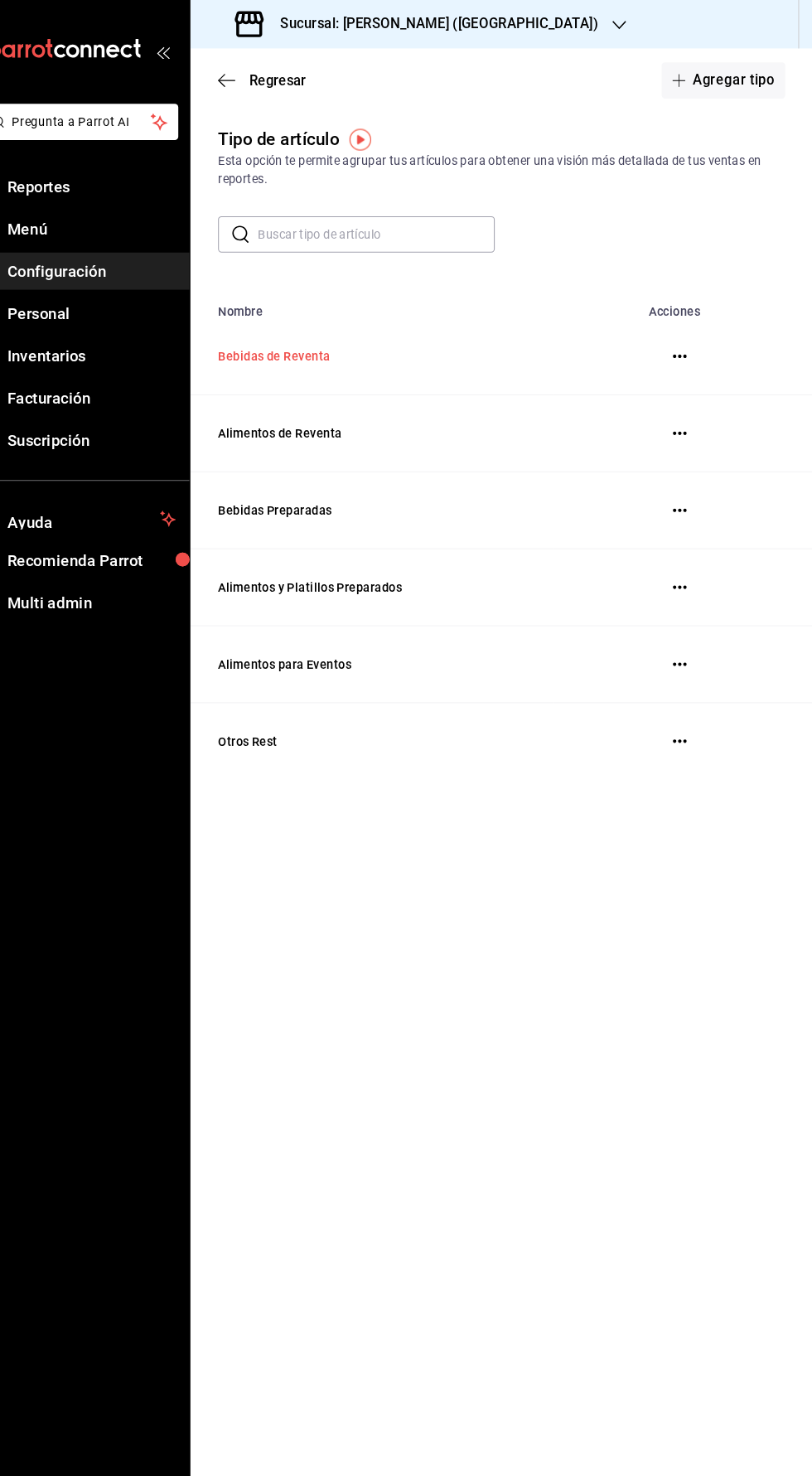
click at [482, 354] on td "Bebidas de Reventa" at bounding box center [389, 342] width 348 height 74
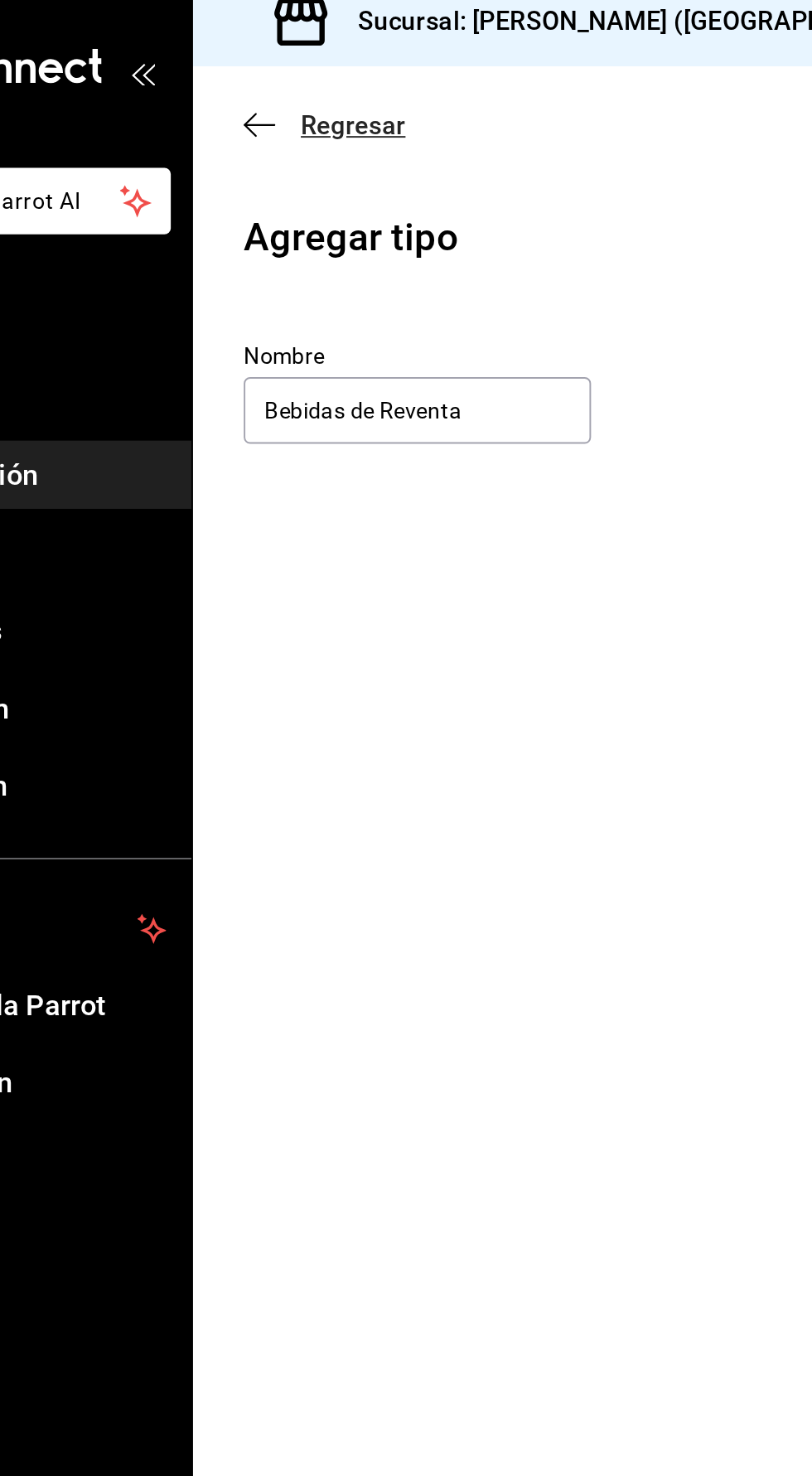
click at [245, 74] on icon "button" at bounding box center [245, 77] width 7 height 13
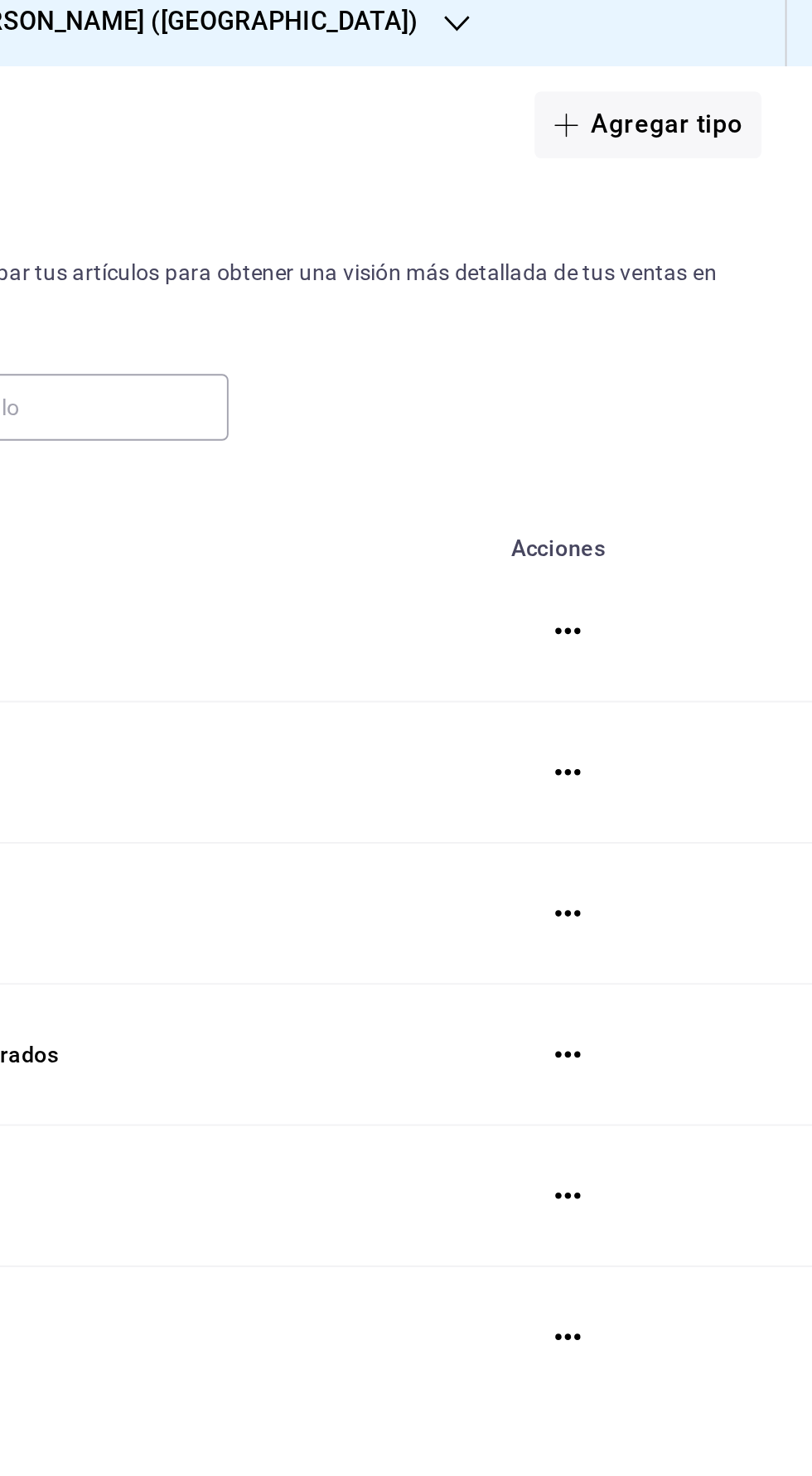
click at [690, 337] on icon "button" at bounding box center [684, 342] width 14 height 14
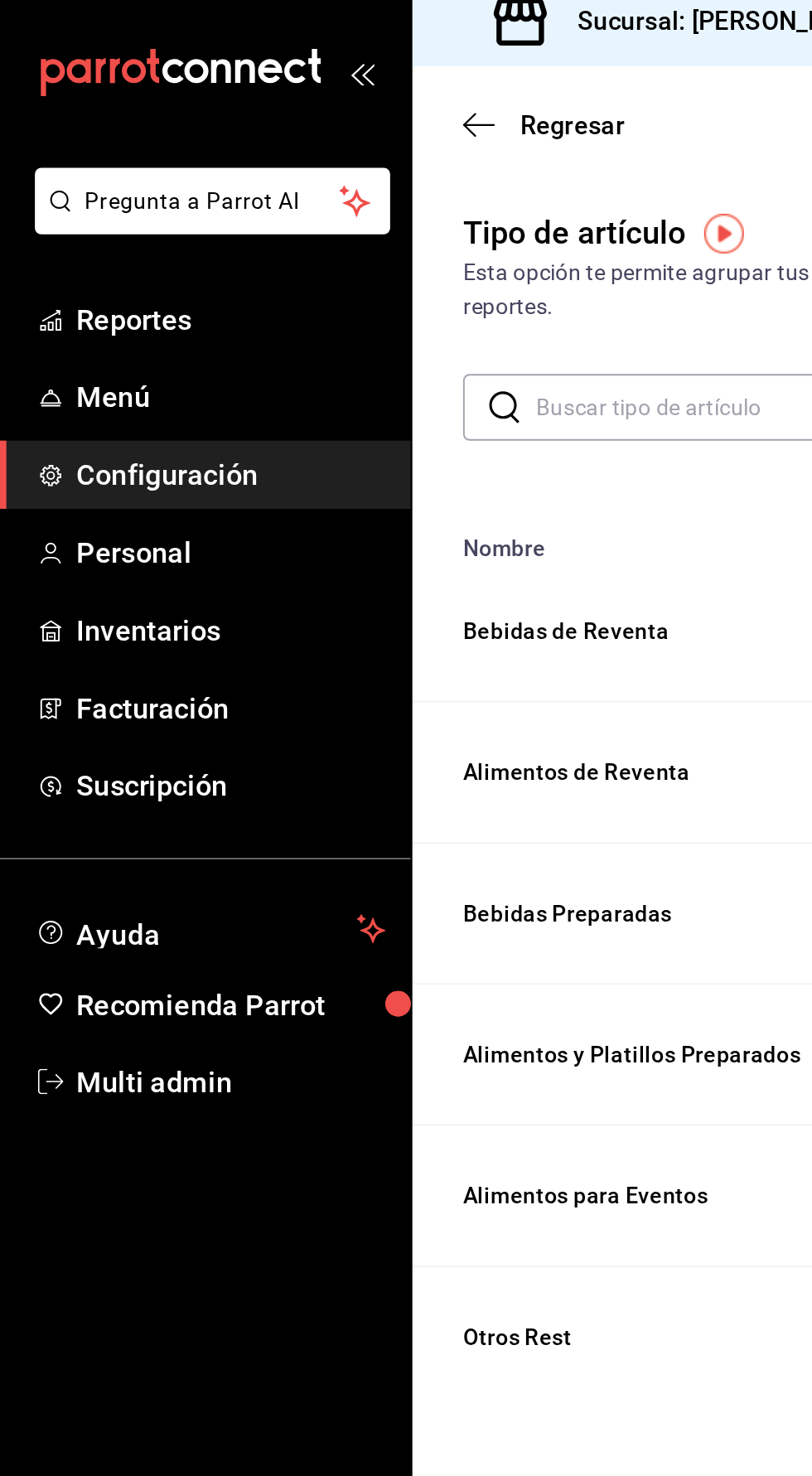
click at [45, 310] on div at bounding box center [406, 738] width 812 height 1476
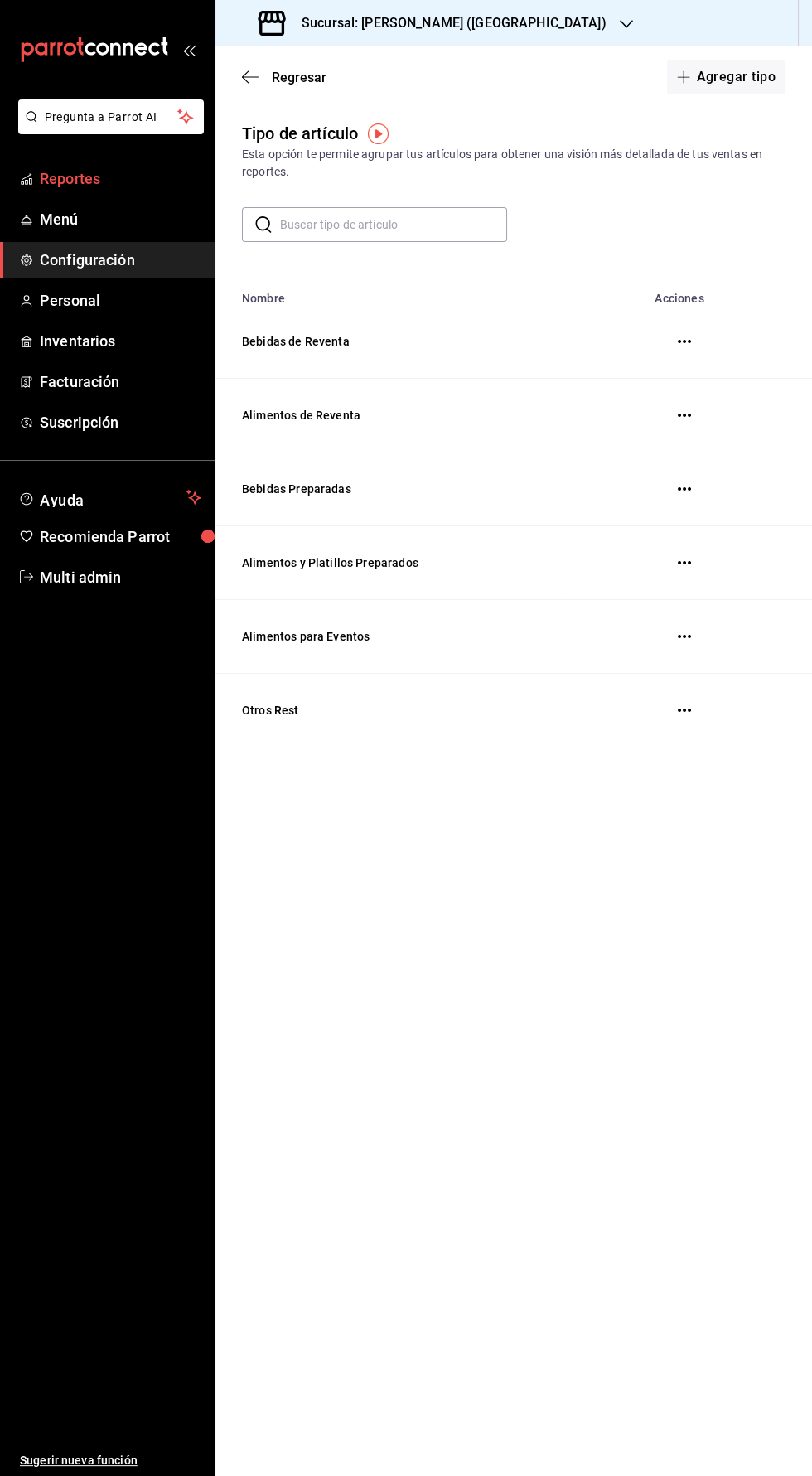
click at [62, 181] on span "Reportes" at bounding box center [120, 178] width 162 height 22
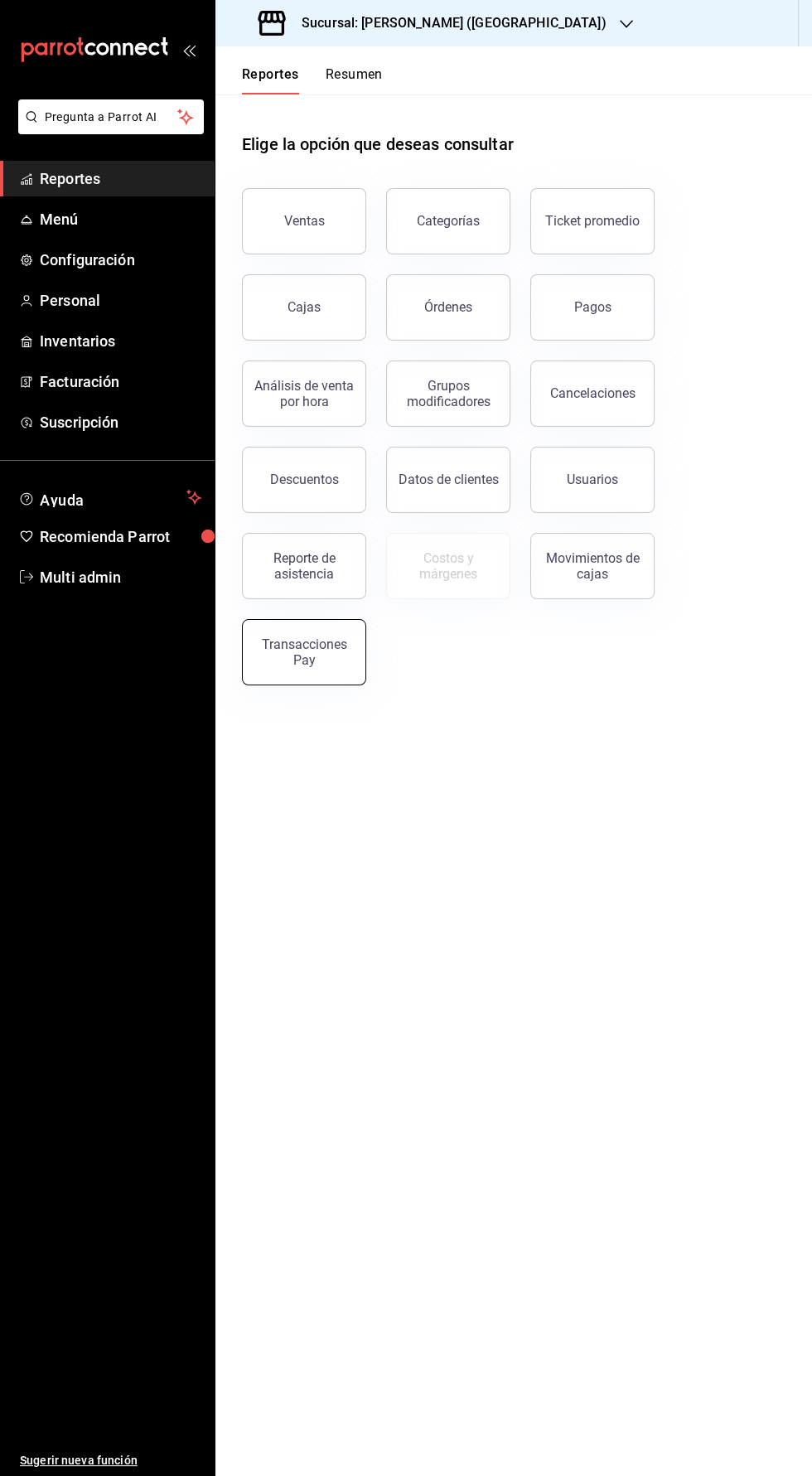
click at [285, 674] on button "Transacciones Pay" at bounding box center [304, 652] width 124 height 66
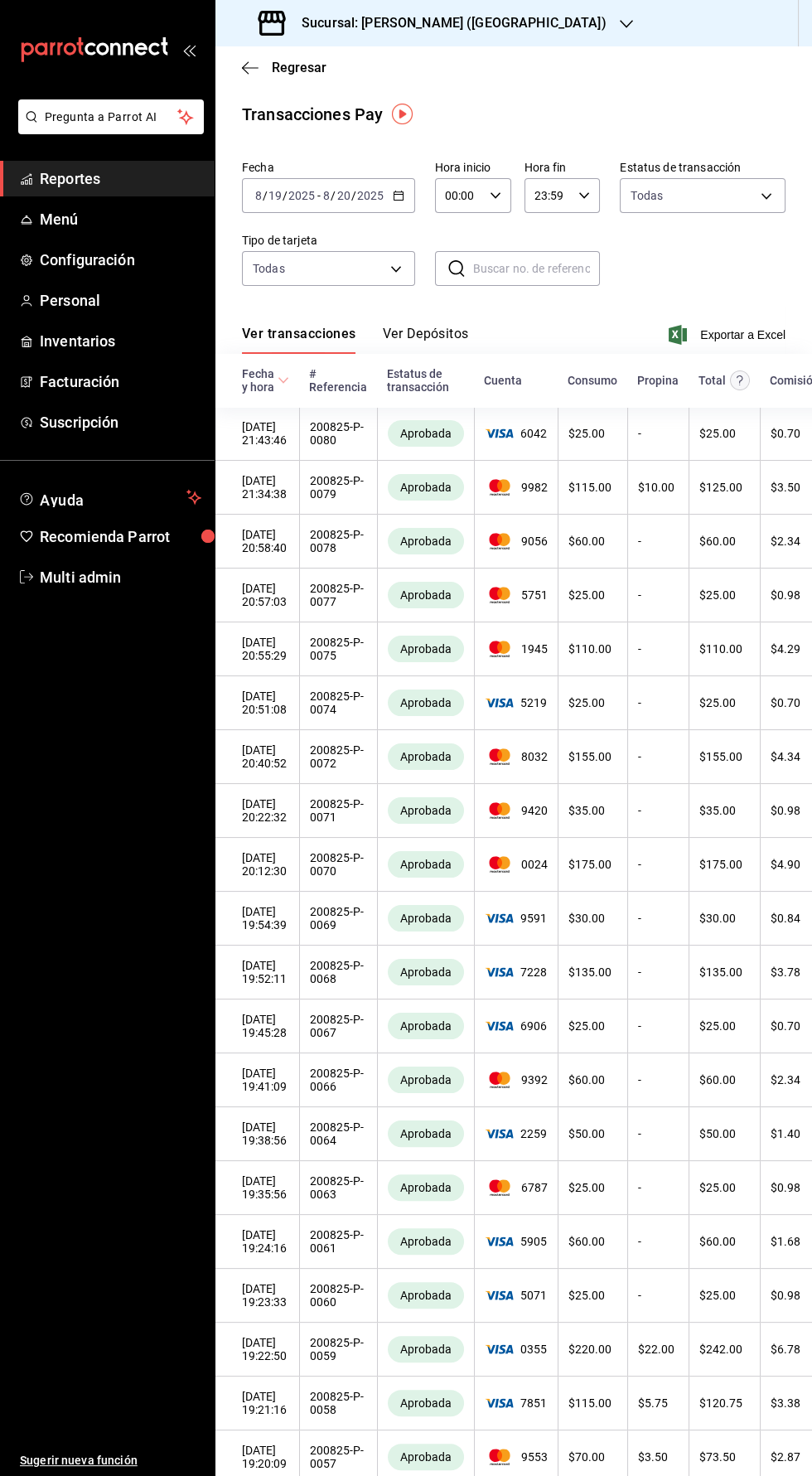
click at [50, 179] on span "Reportes" at bounding box center [120, 178] width 162 height 22
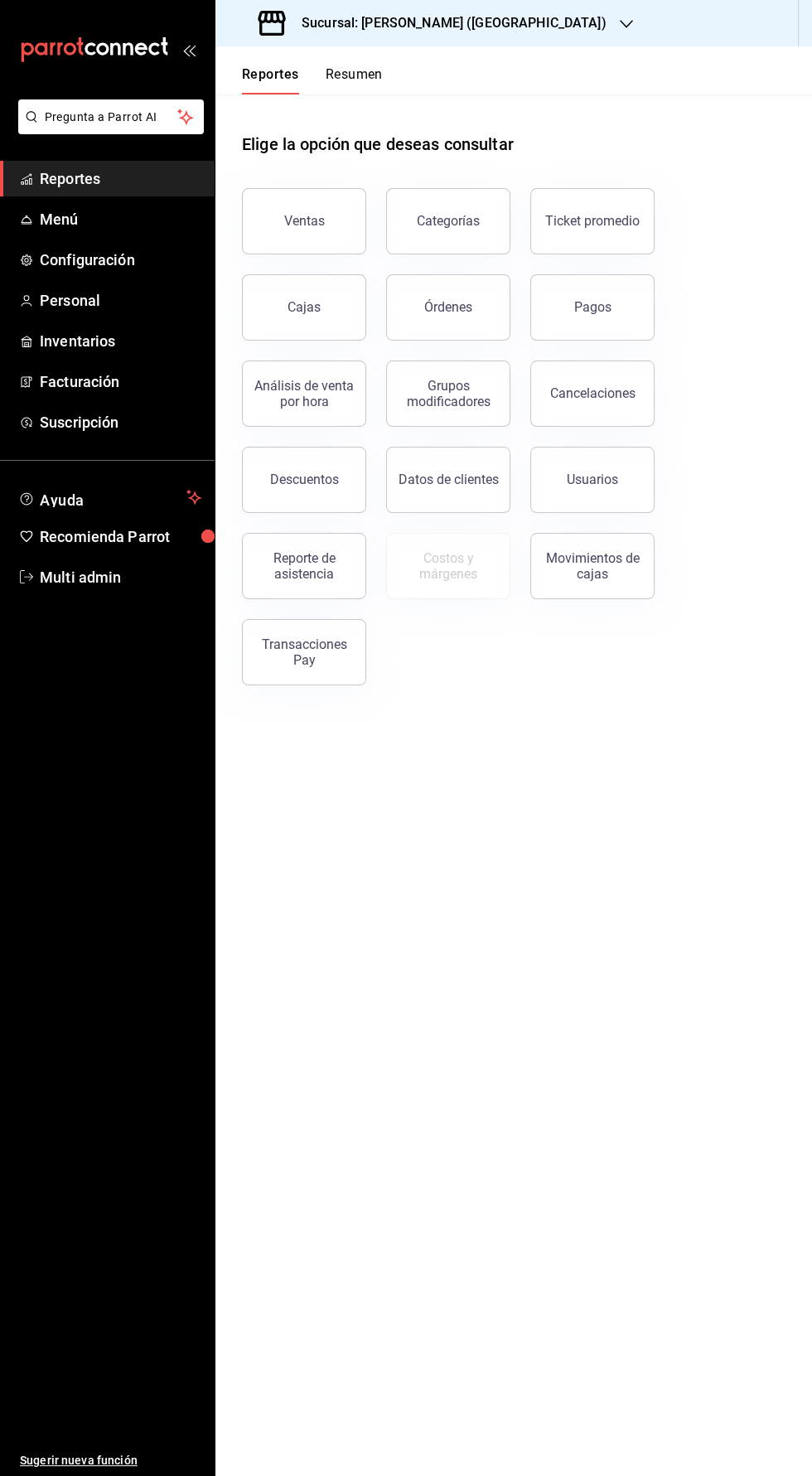
click at [364, 15] on h3 "Sucursal: [PERSON_NAME] ([GEOGRAPHIC_DATA])" at bounding box center [447, 24] width 318 height 20
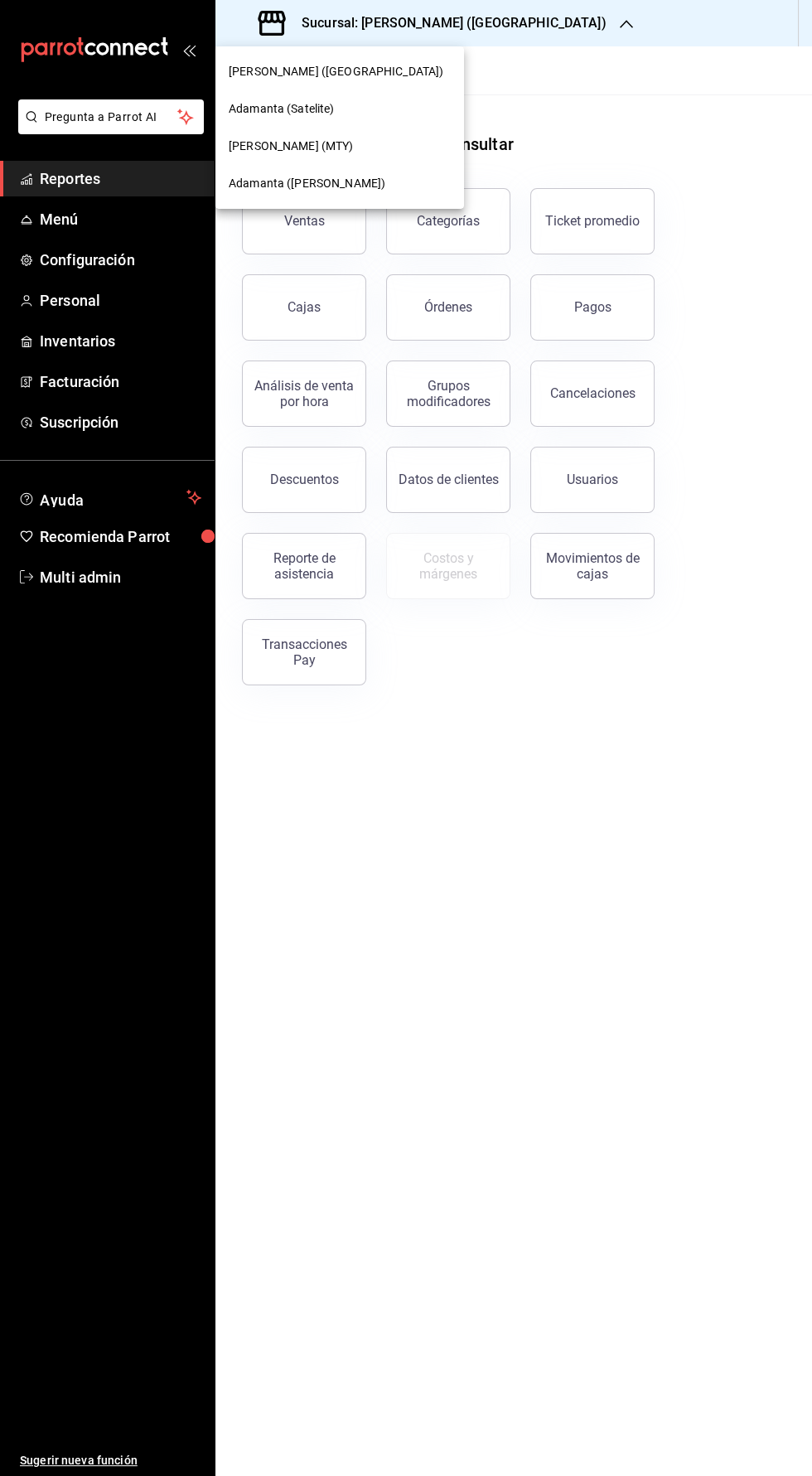
click at [264, 184] on span "Adamanta ([PERSON_NAME])" at bounding box center [306, 184] width 156 height 18
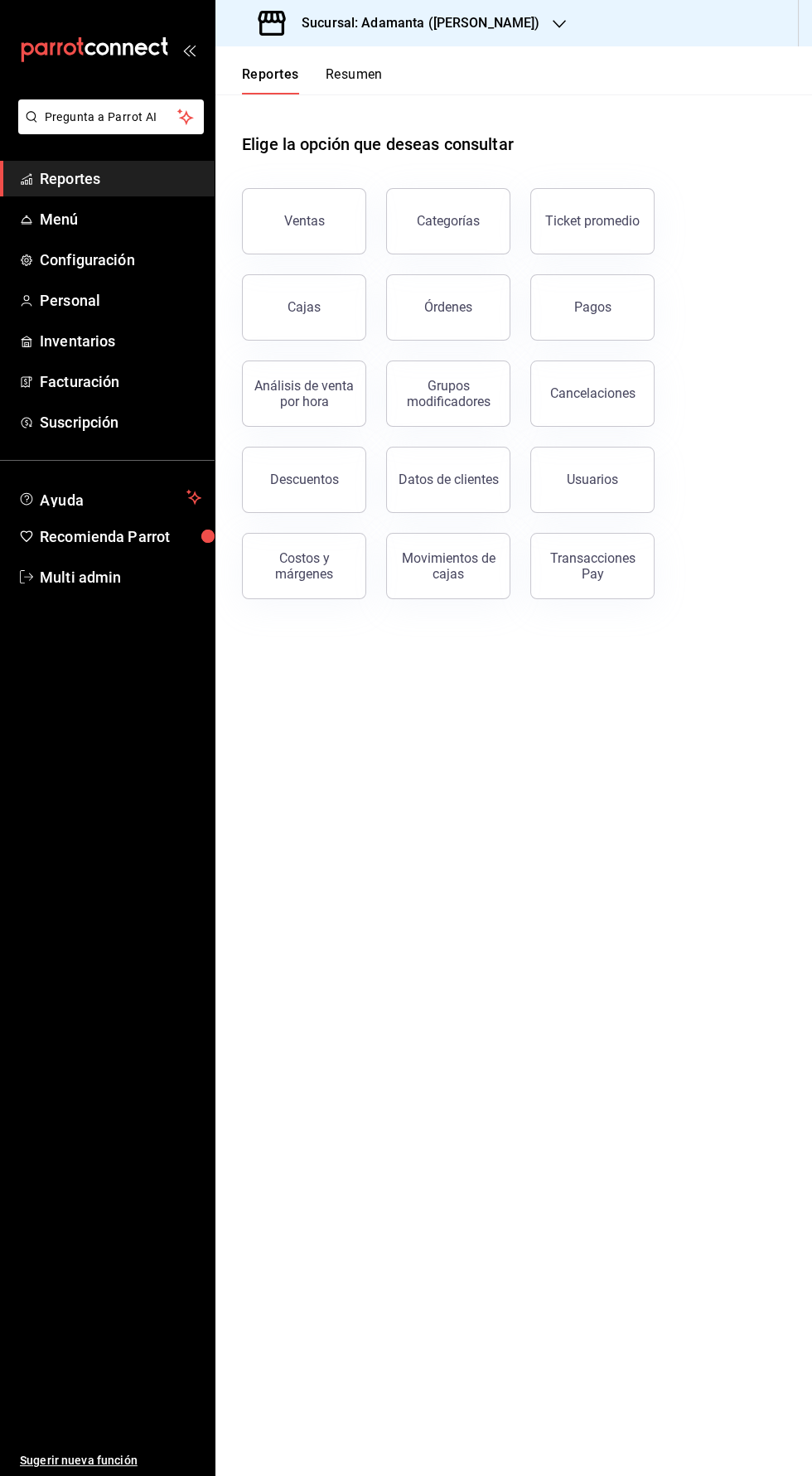
click at [359, 22] on h3 "Sucursal: Adamanta ([PERSON_NAME])" at bounding box center [414, 24] width 251 height 20
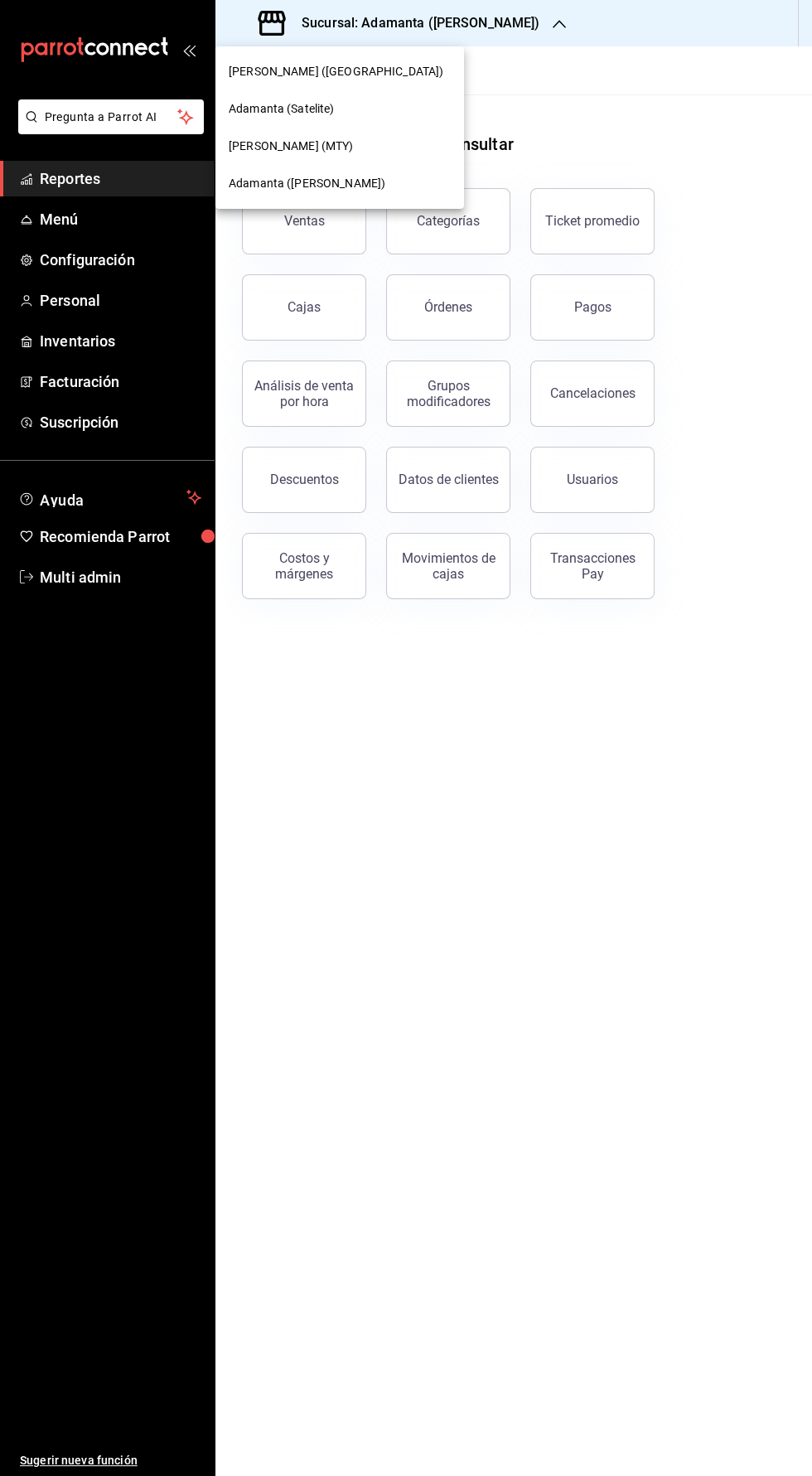
click at [261, 145] on span "[PERSON_NAME] (MTY)" at bounding box center [291, 146] width 125 height 18
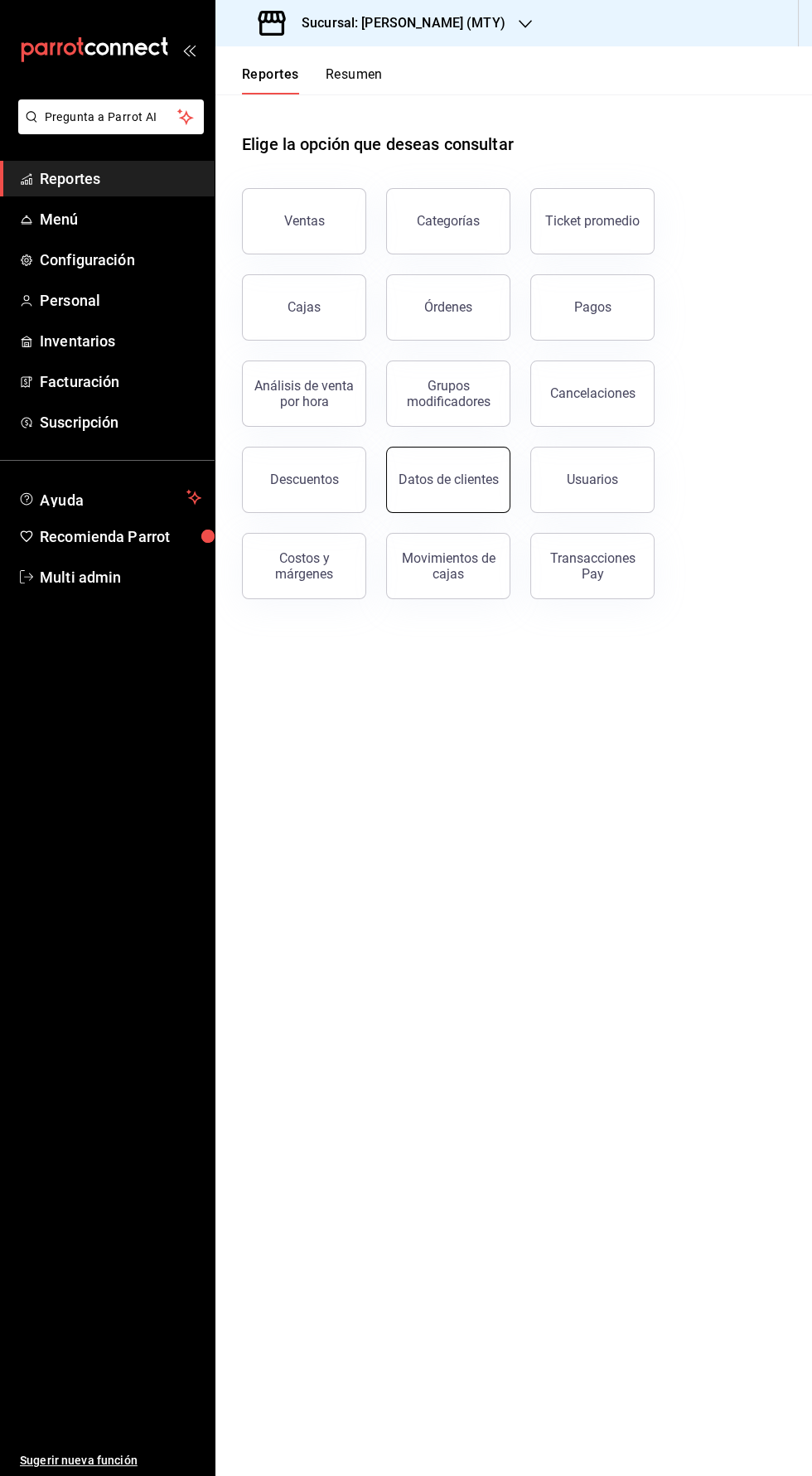
click at [425, 488] on button "Datos de clientes" at bounding box center [448, 480] width 124 height 66
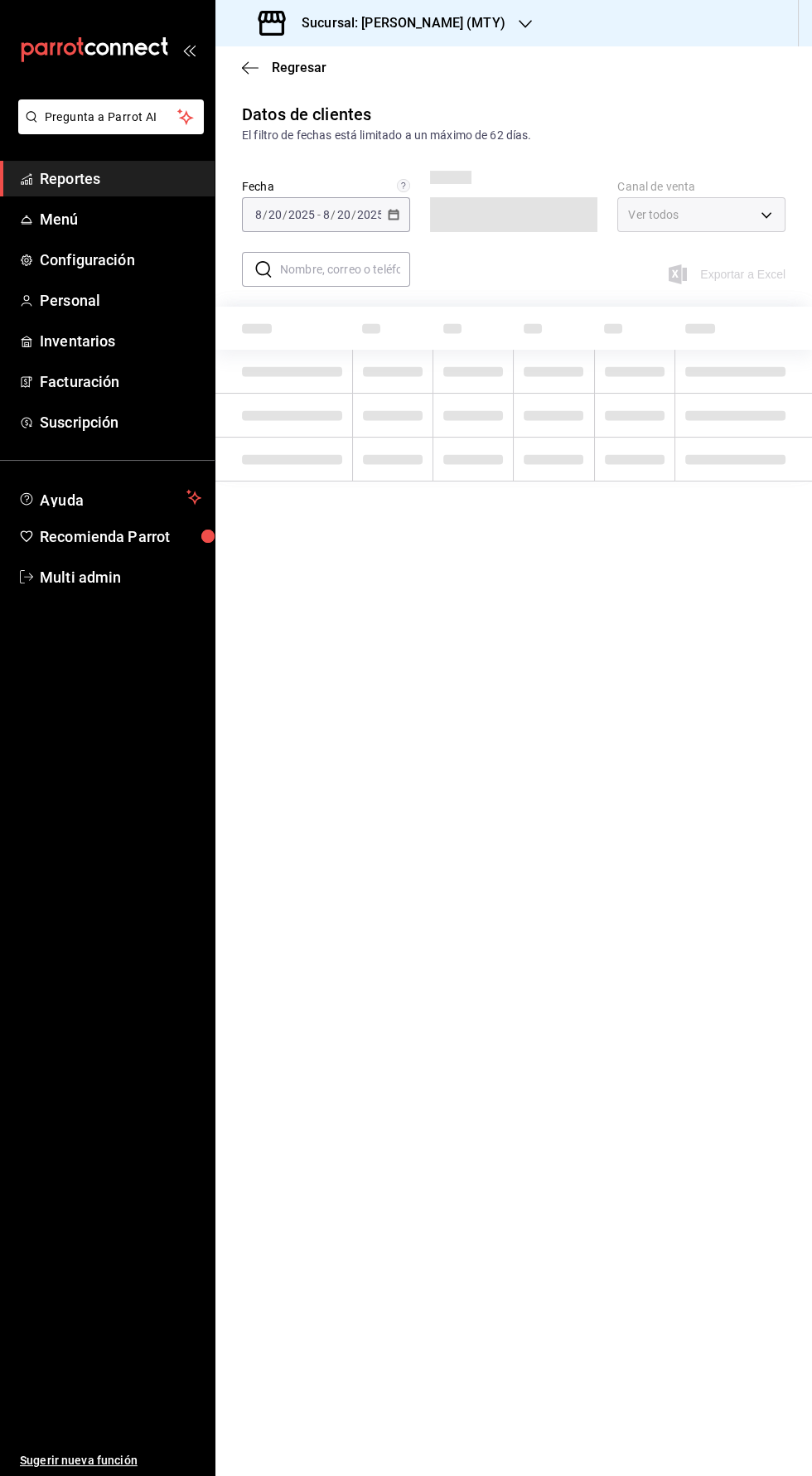
type input "PARROT,DIDI_FOOD,ONLINE"
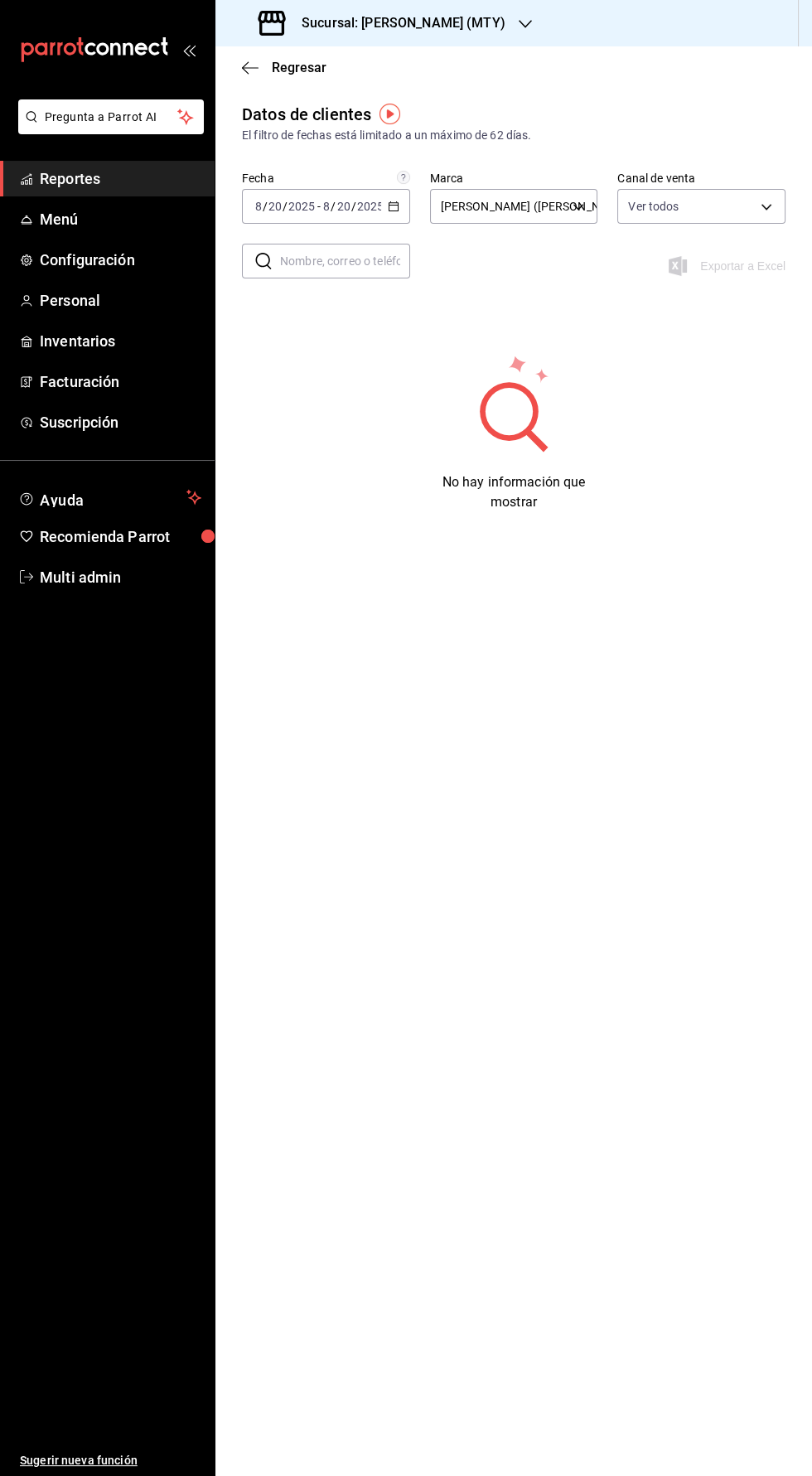
click at [369, 208] on input "2025" at bounding box center [370, 206] width 28 height 14
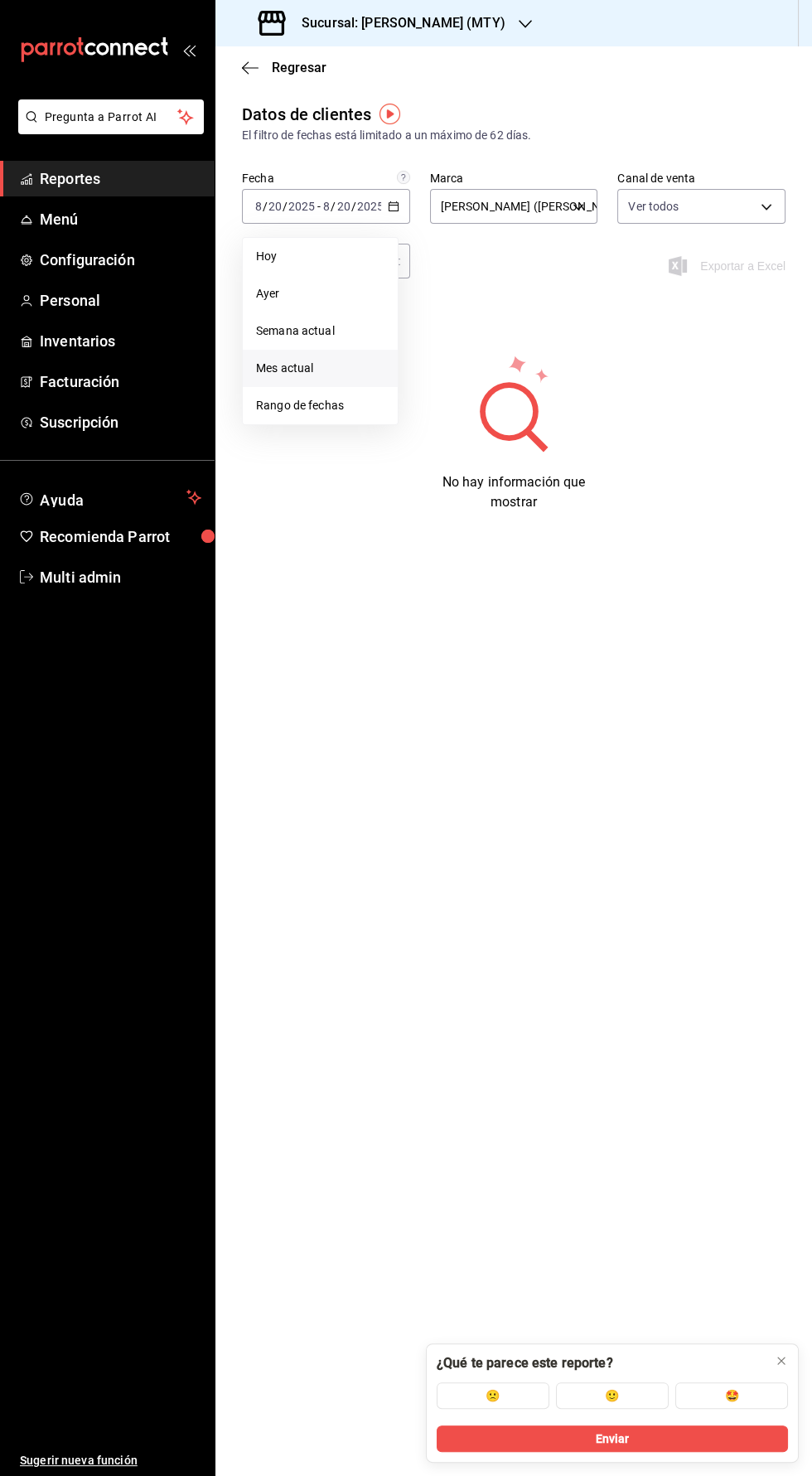
click at [266, 376] on li "Mes actual" at bounding box center [320, 368] width 155 height 37
click at [393, 210] on icon "button" at bounding box center [394, 206] width 12 height 12
click at [424, 506] on div "No hay información que mostrar" at bounding box center [513, 432] width 544 height 159
click at [584, 208] on body "Pregunta a Parrot AI Reportes Menú Configuración Personal Inventarios Facturaci…" at bounding box center [406, 738] width 812 height 1476
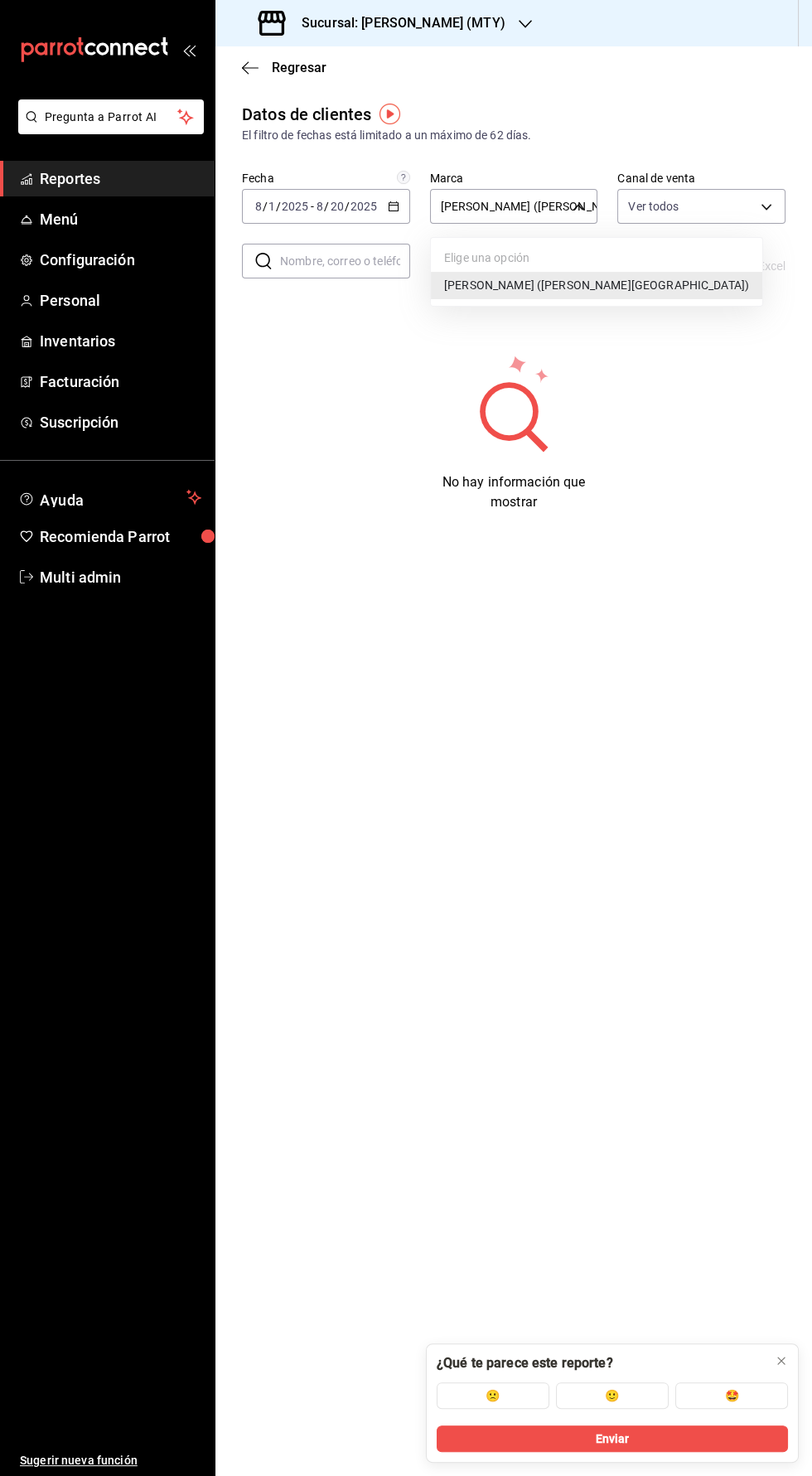
click at [305, 420] on div at bounding box center [406, 738] width 812 height 1476
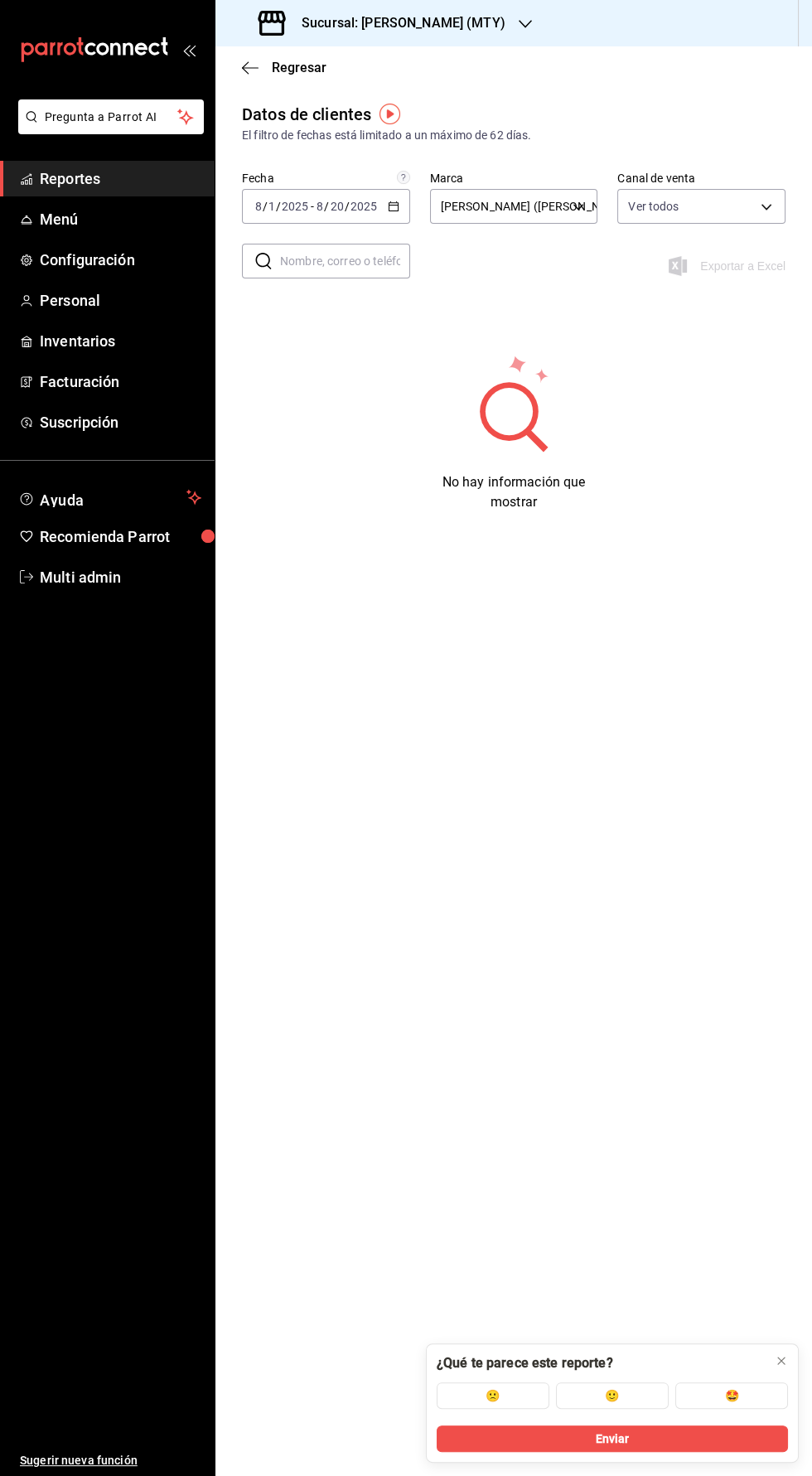
click at [388, 23] on h3 "Sucursal: [PERSON_NAME] (MTY)" at bounding box center [397, 24] width 217 height 20
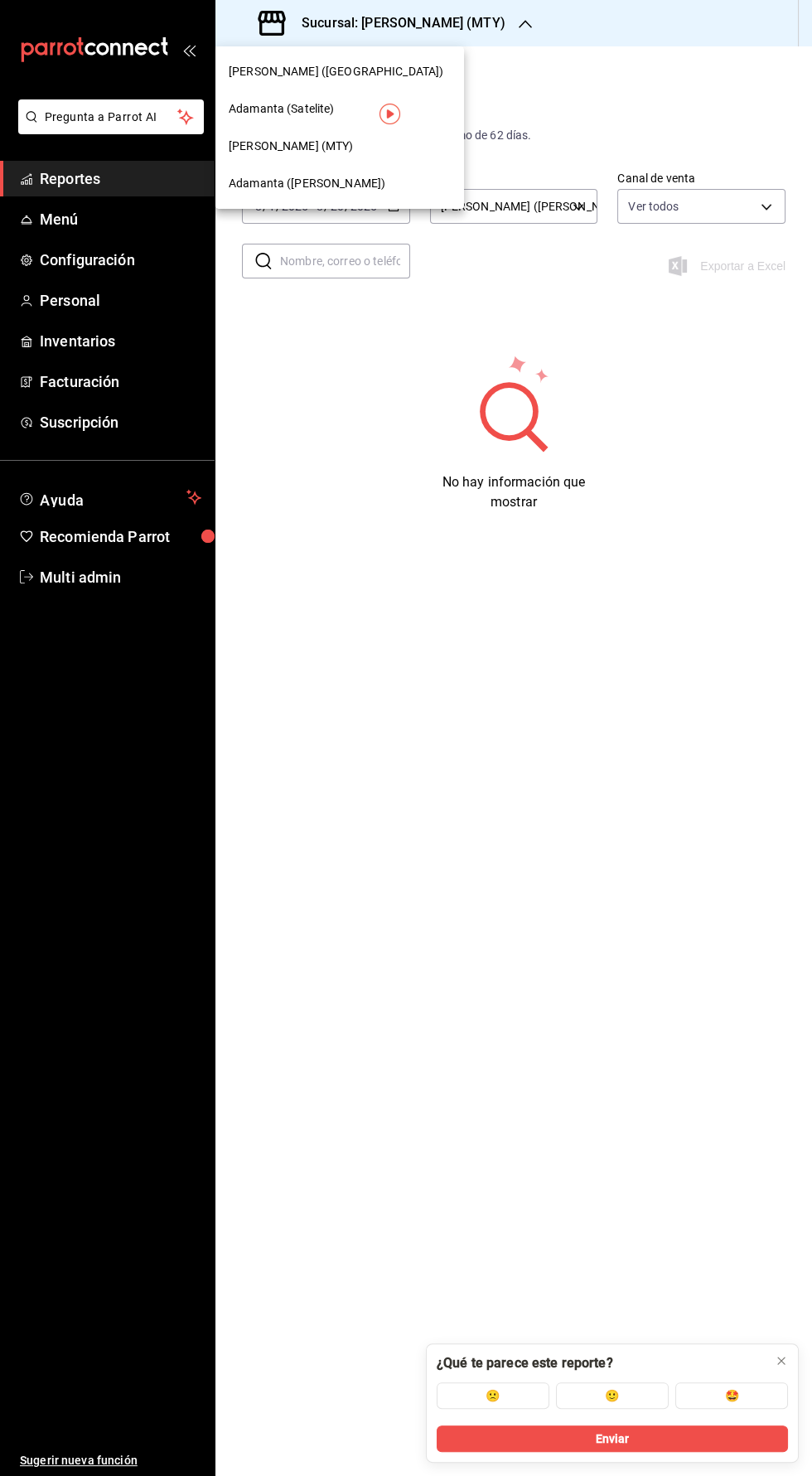
click at [241, 149] on span "[PERSON_NAME] (MTY)" at bounding box center [291, 146] width 125 height 18
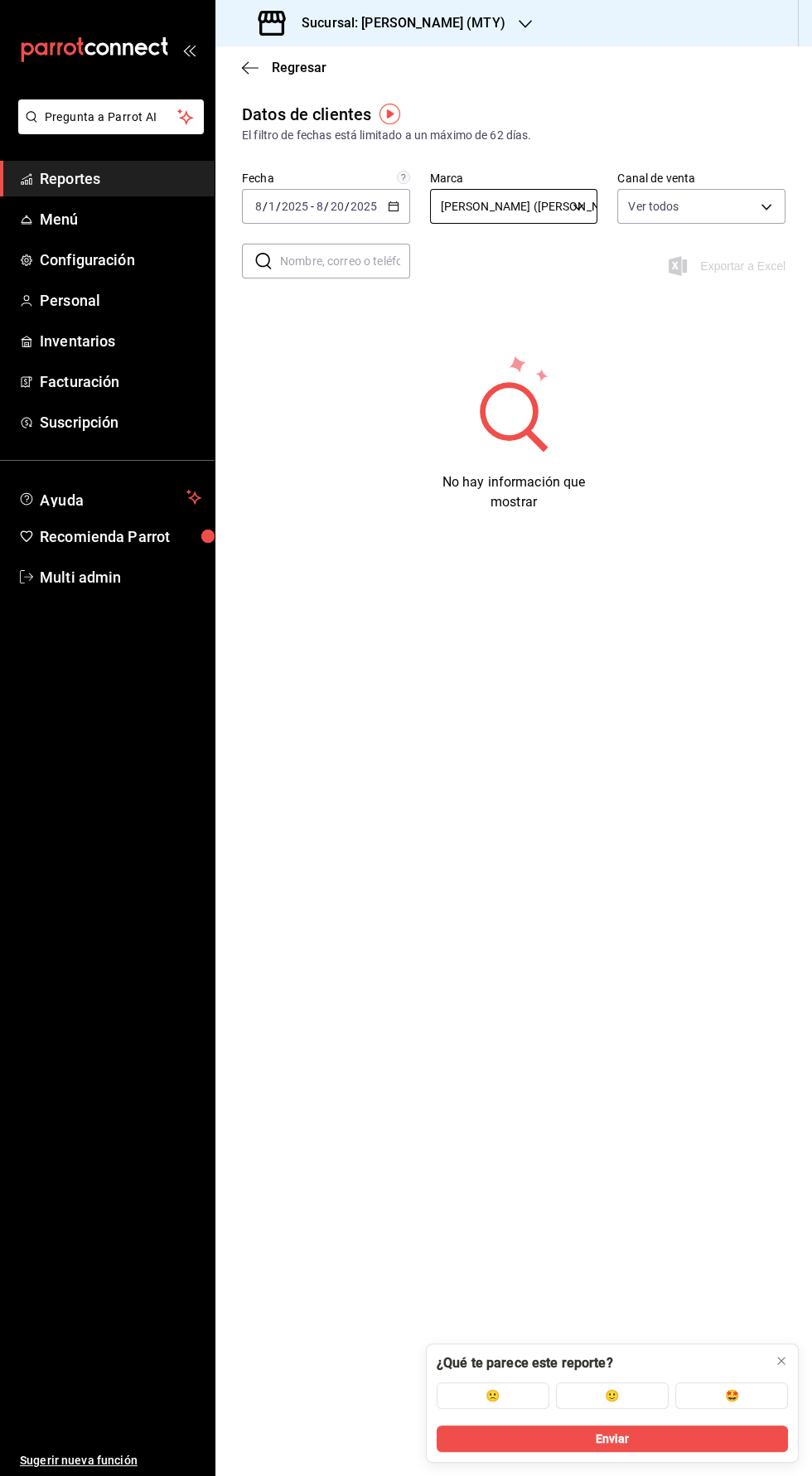
click at [578, 199] on body "Pregunta a Parrot AI Reportes Menú Configuración Personal Inventarios Facturaci…" at bounding box center [406, 738] width 812 height 1476
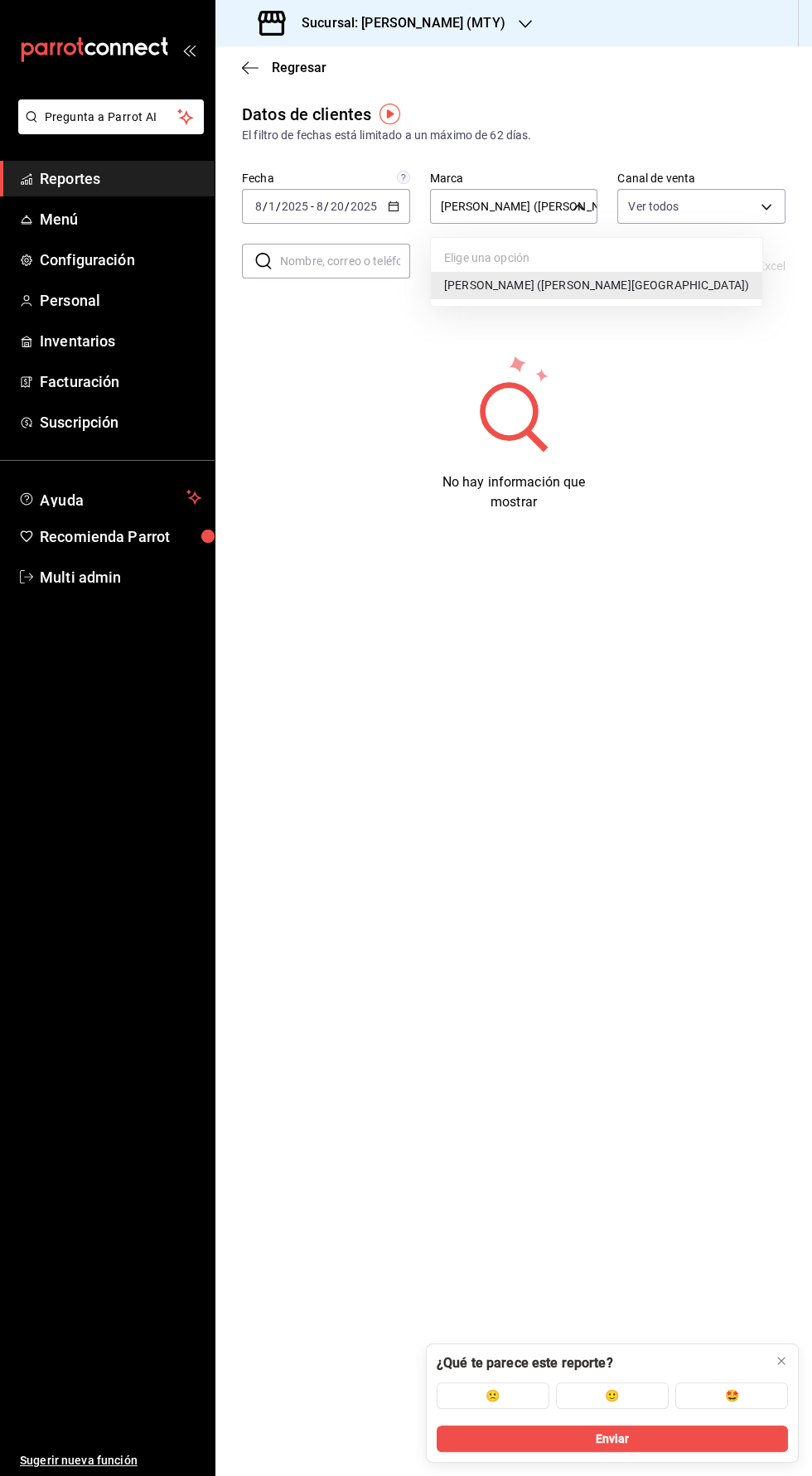
click at [283, 363] on div at bounding box center [406, 738] width 812 height 1476
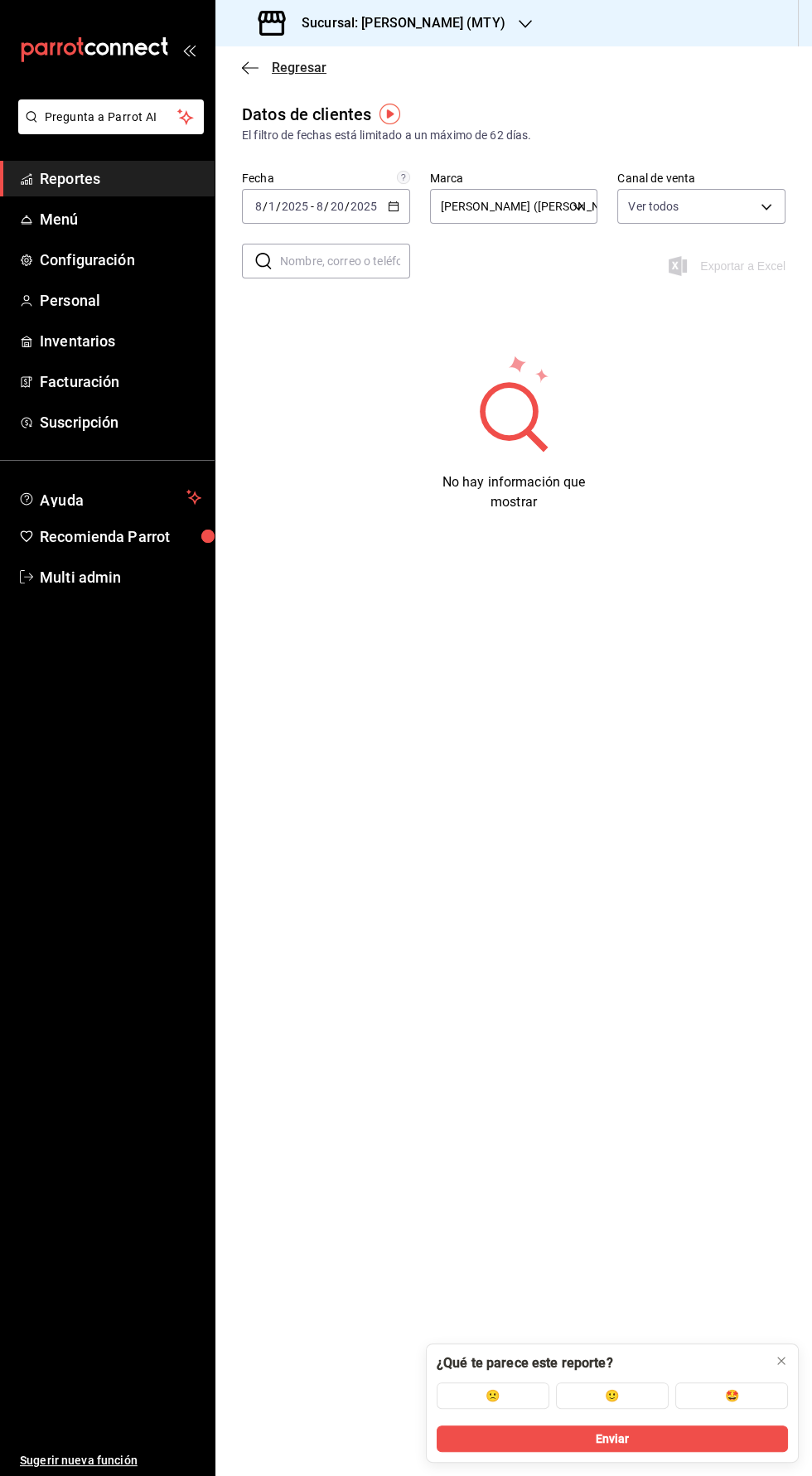
click at [245, 67] on icon "button" at bounding box center [250, 67] width 17 height 1
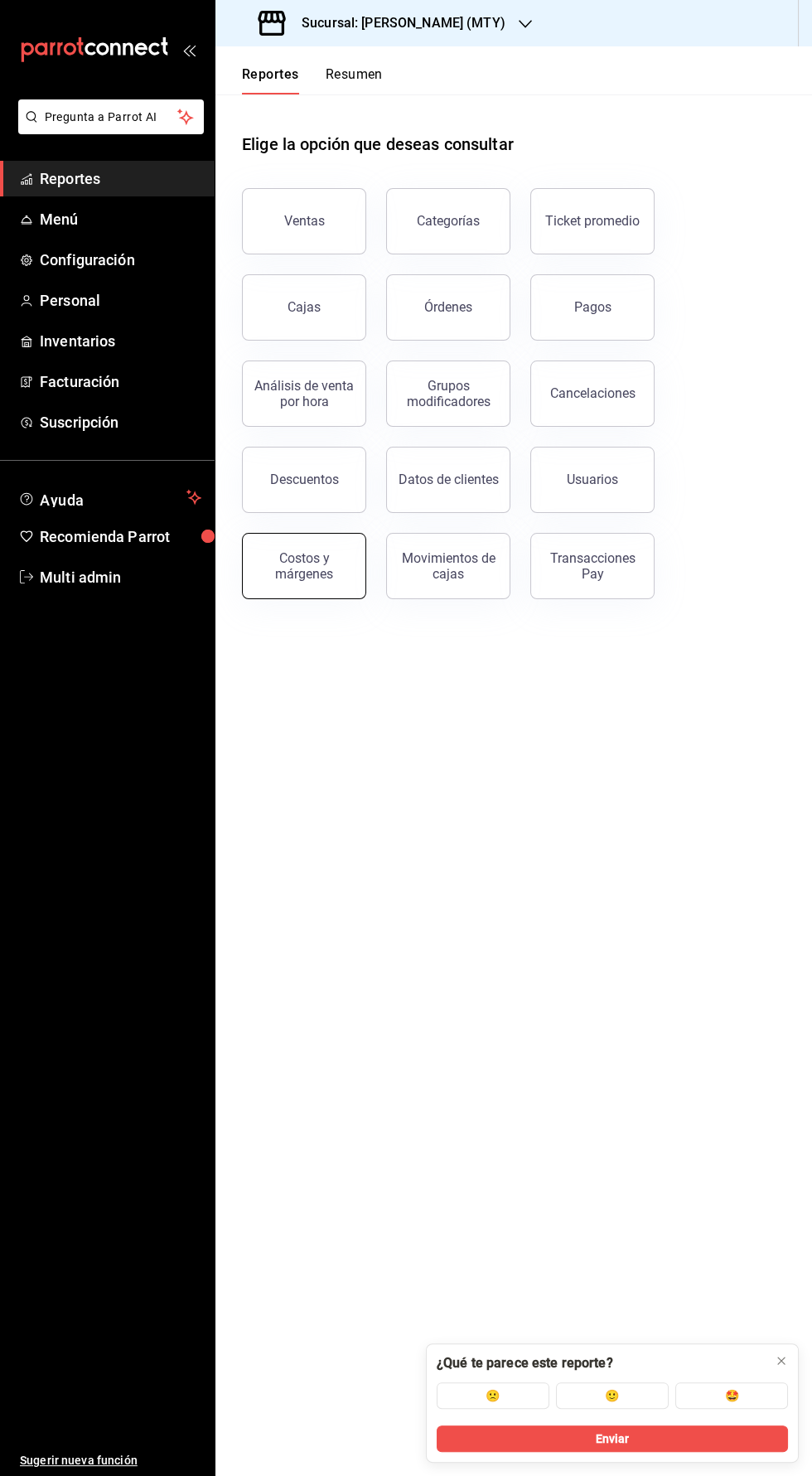
click at [291, 572] on div "Costos y márgenes" at bounding box center [304, 566] width 102 height 31
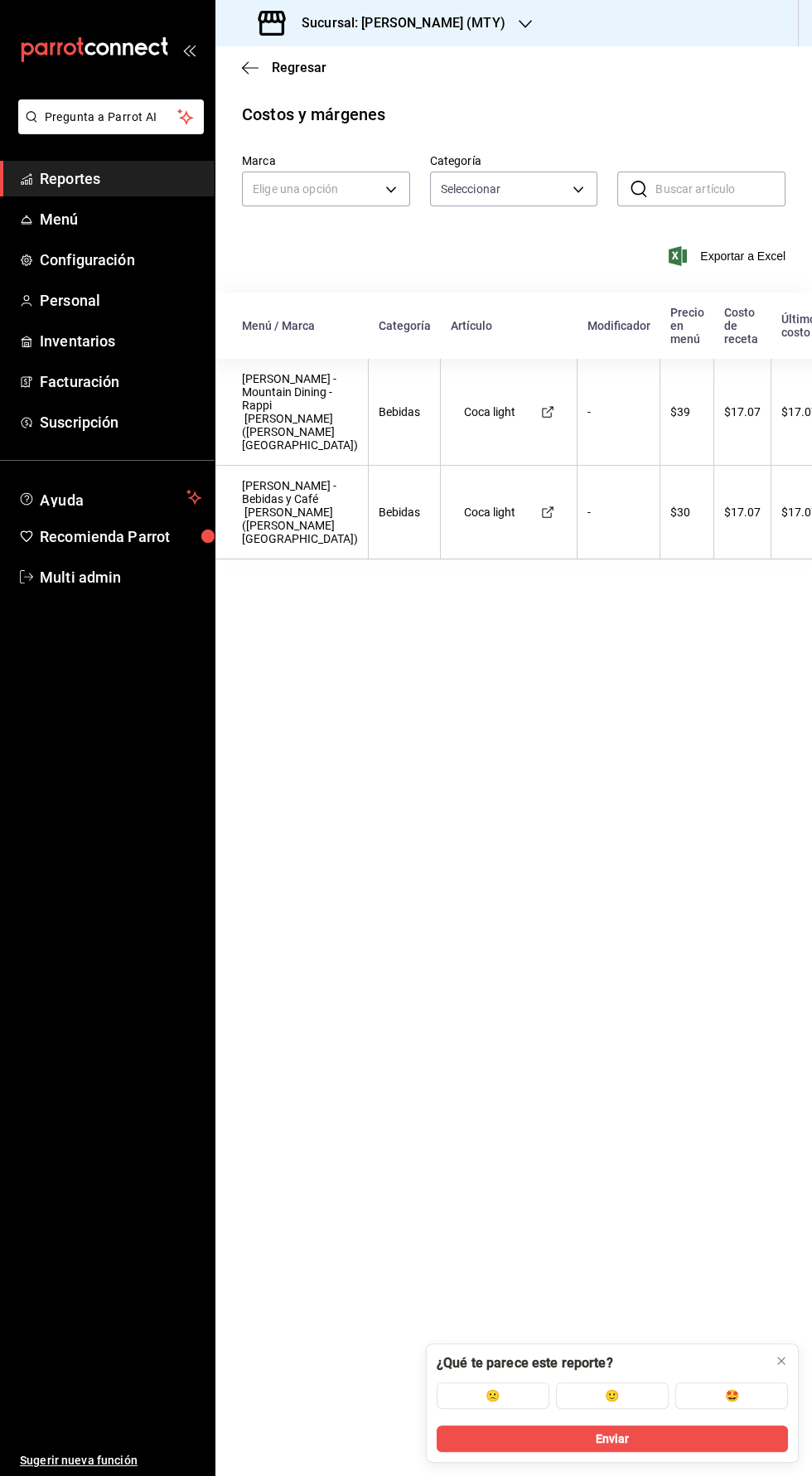
click at [266, 36] on icon at bounding box center [272, 23] width 33 height 33
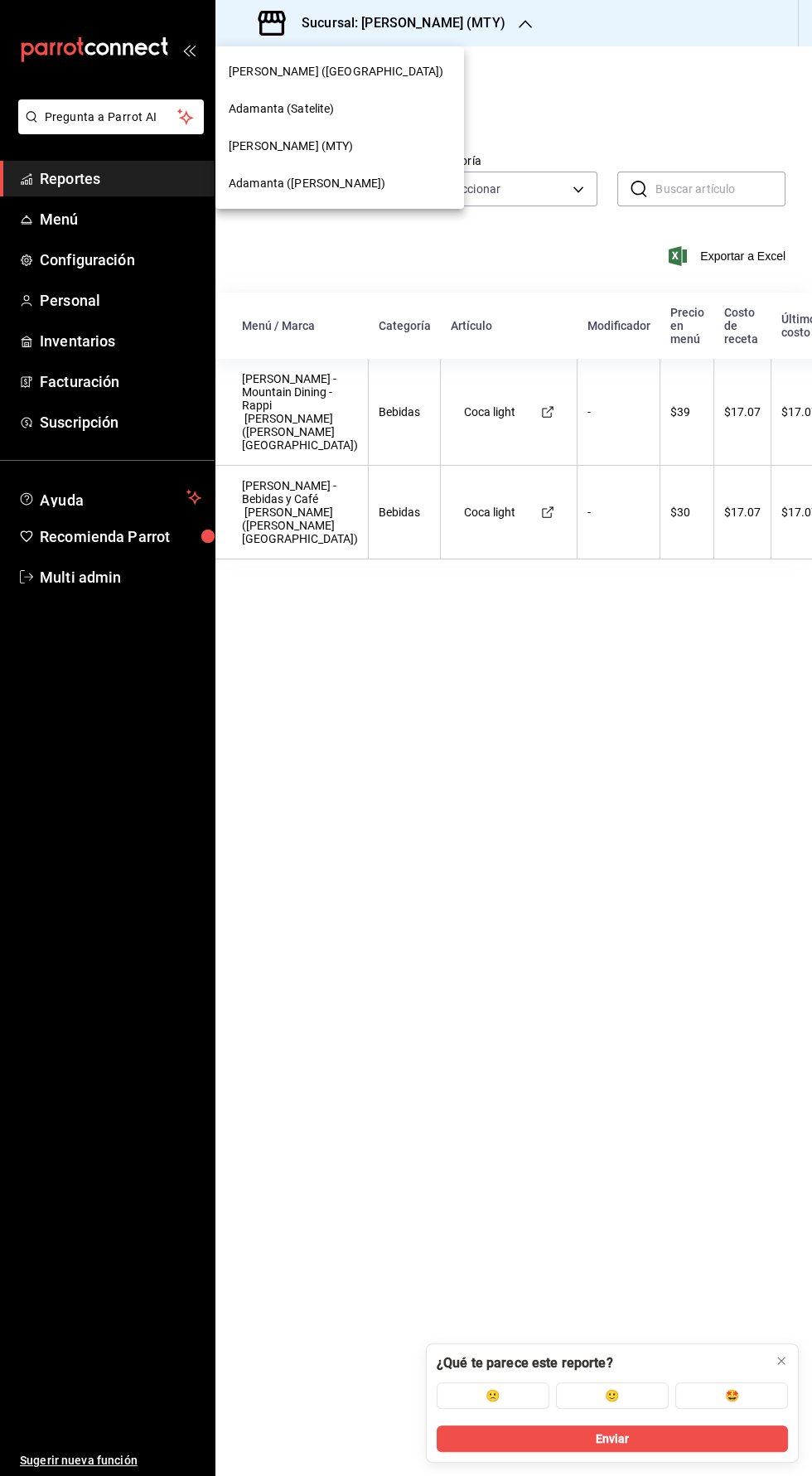
click at [259, 183] on span "Adamanta ([PERSON_NAME])" at bounding box center [306, 184] width 156 height 18
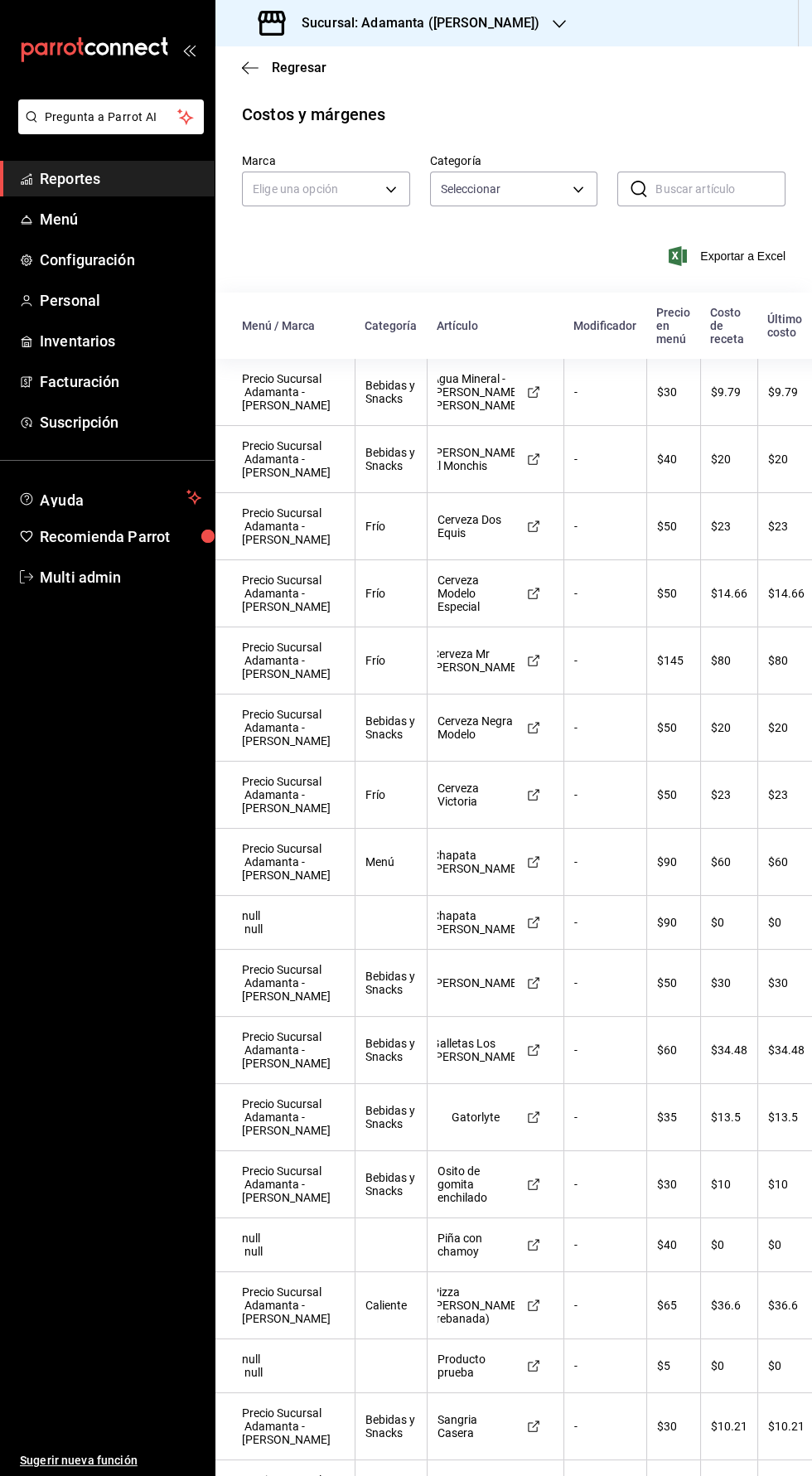
click at [359, 22] on h3 "Sucursal: Adamanta ([PERSON_NAME])" at bounding box center [414, 24] width 251 height 20
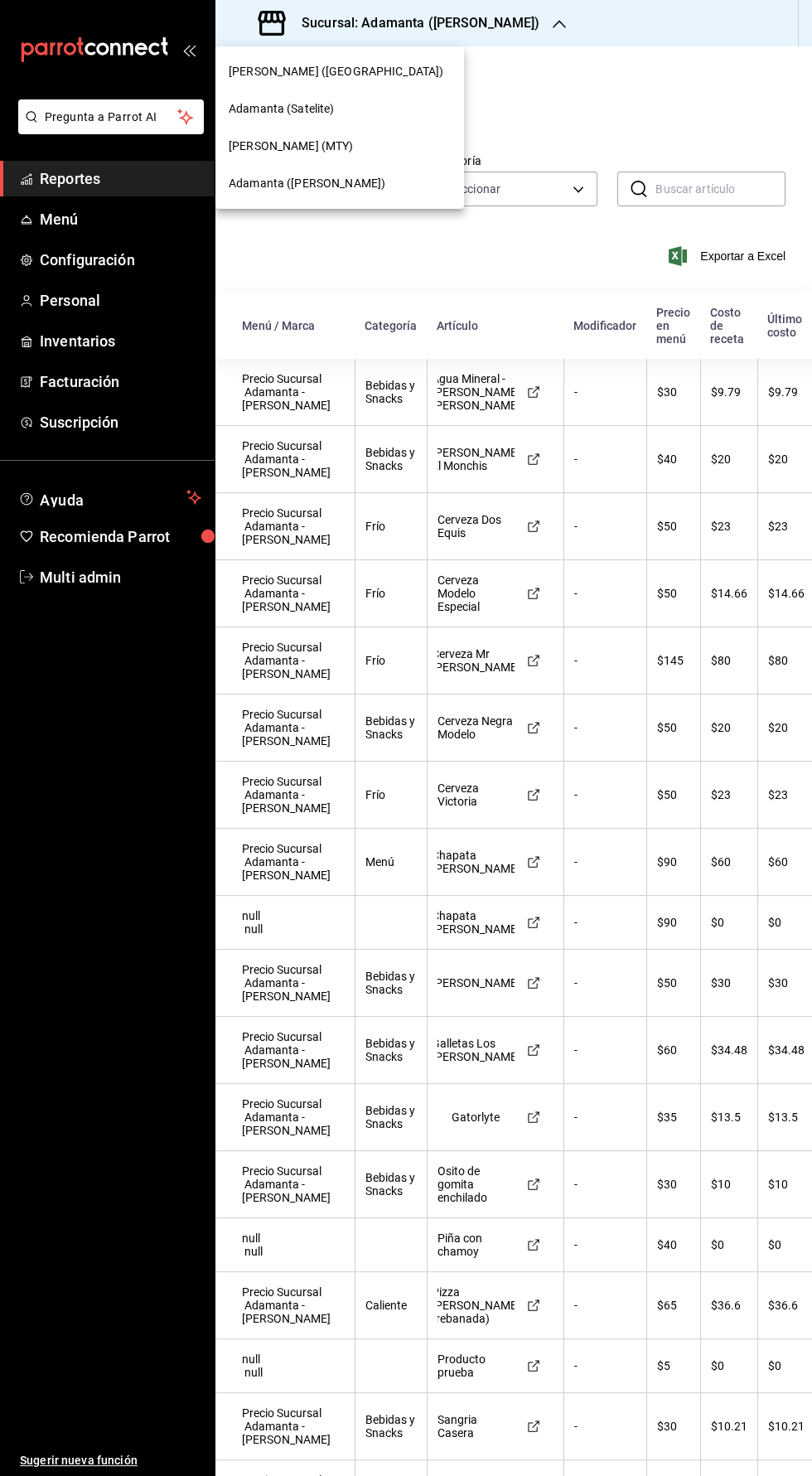
click at [244, 140] on span "[PERSON_NAME] (MTY)" at bounding box center [291, 146] width 125 height 18
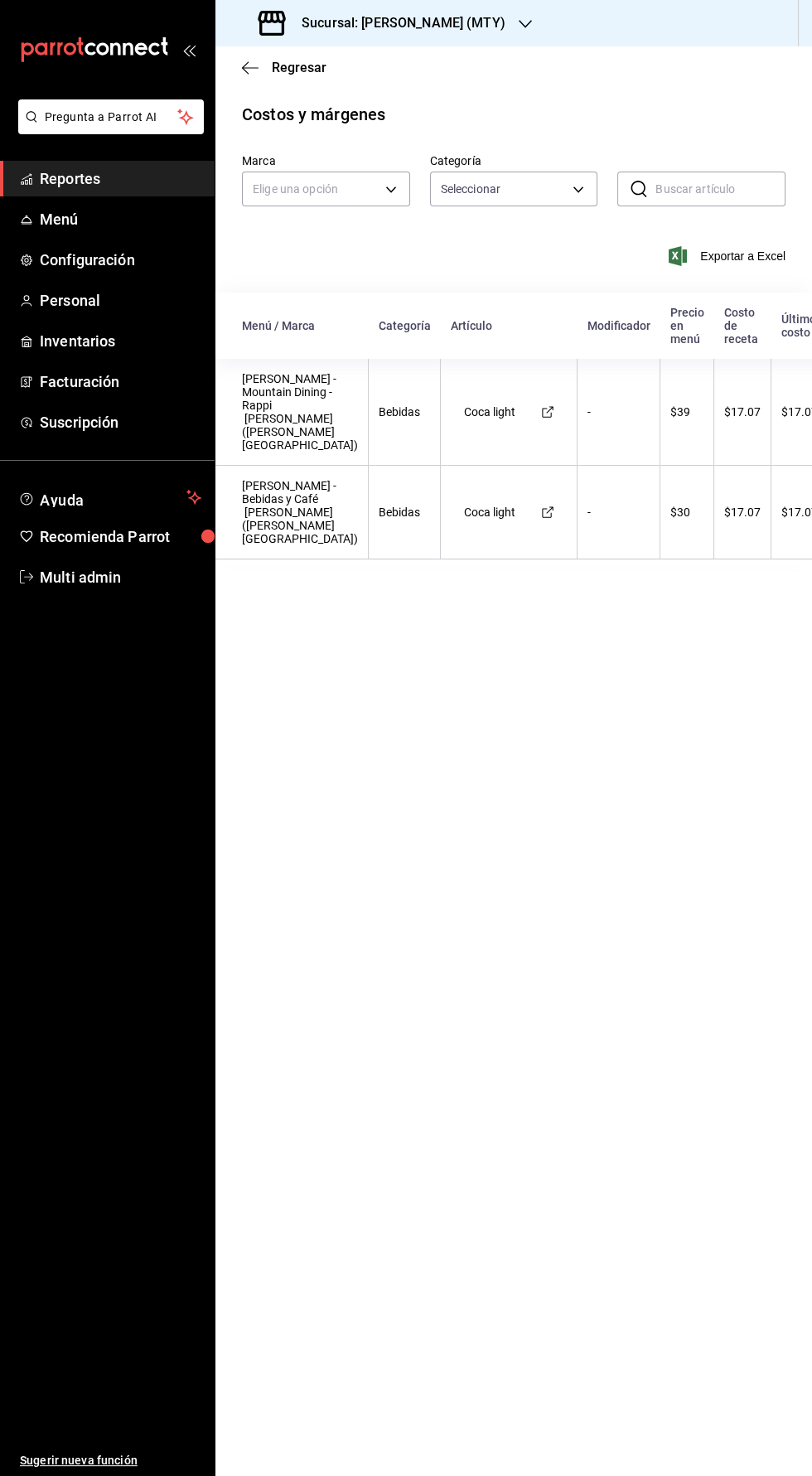
click at [245, 67] on icon "button" at bounding box center [250, 67] width 17 height 1
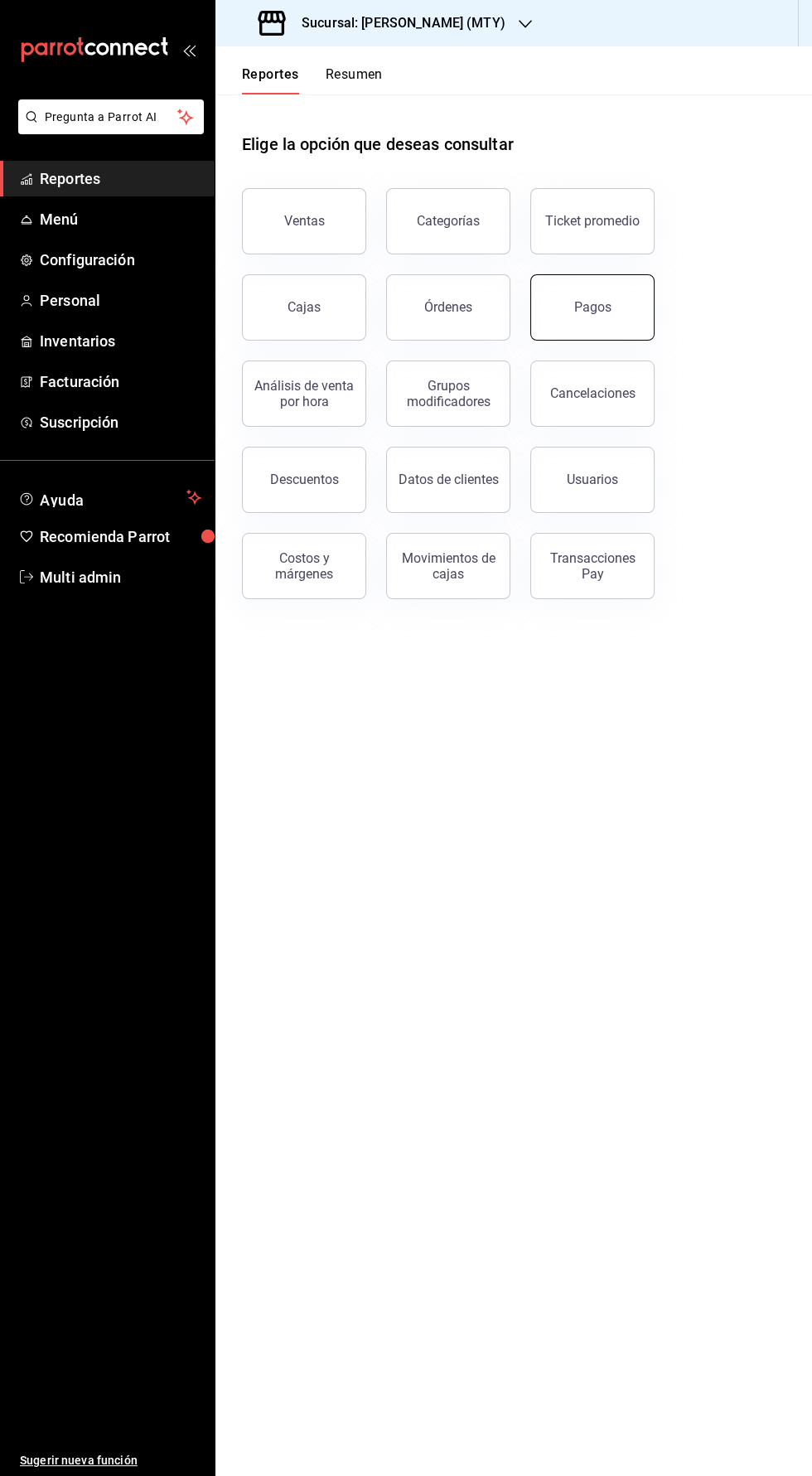
click at [579, 323] on button "Pagos" at bounding box center [592, 307] width 124 height 66
